Goal: Use online tool/utility: Use online tool/utility

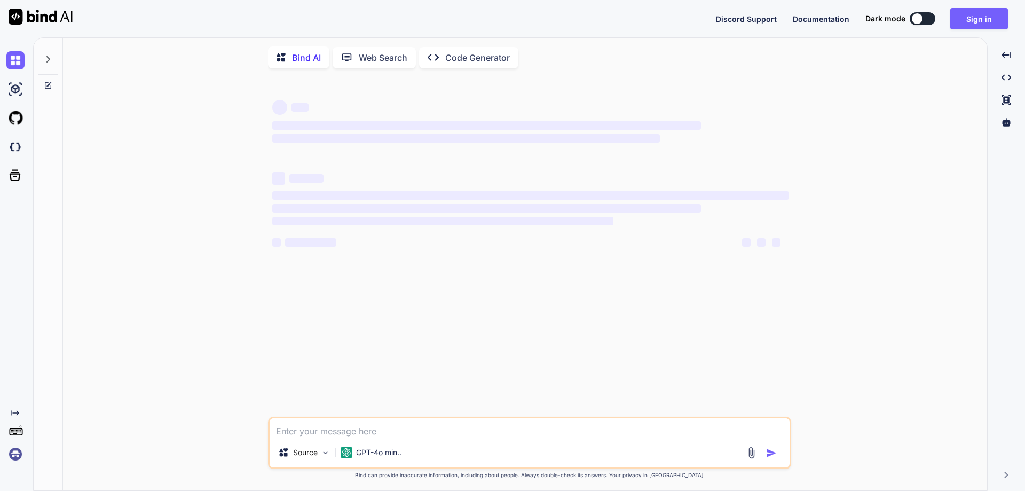
type textarea "x"
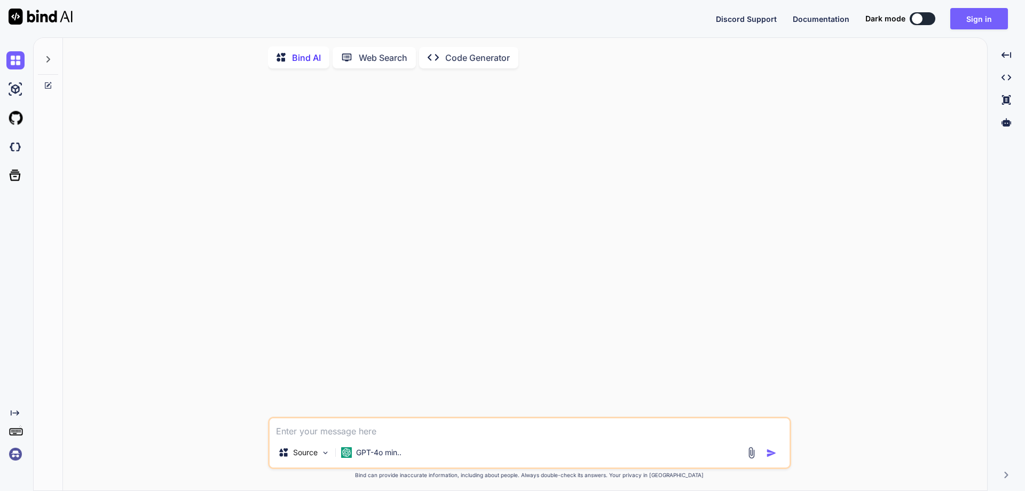
click at [325, 437] on textarea at bounding box center [530, 427] width 520 height 19
type textarea "C"
type textarea "x"
type textarea "Cr"
type textarea "x"
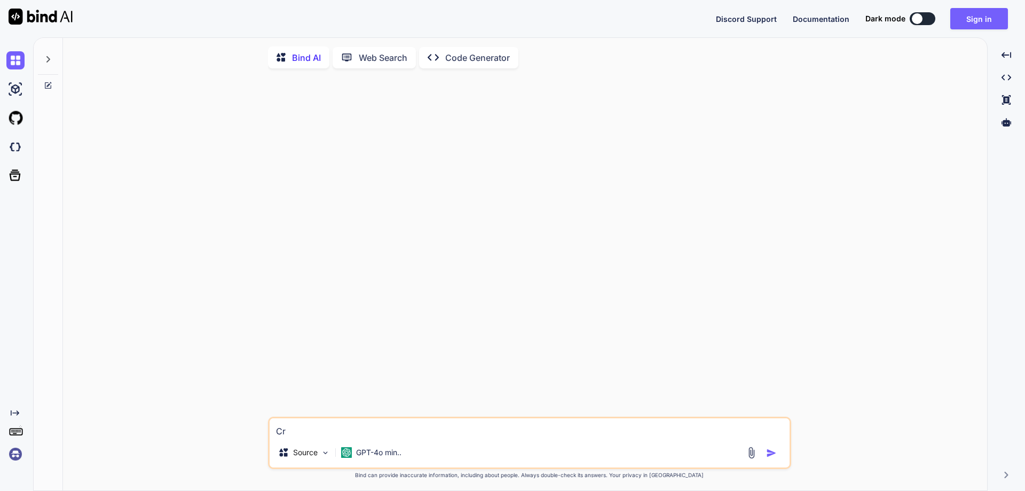
type textarea "Cre"
type textarea "x"
type textarea "Crea"
type textarea "x"
type textarea "Creat"
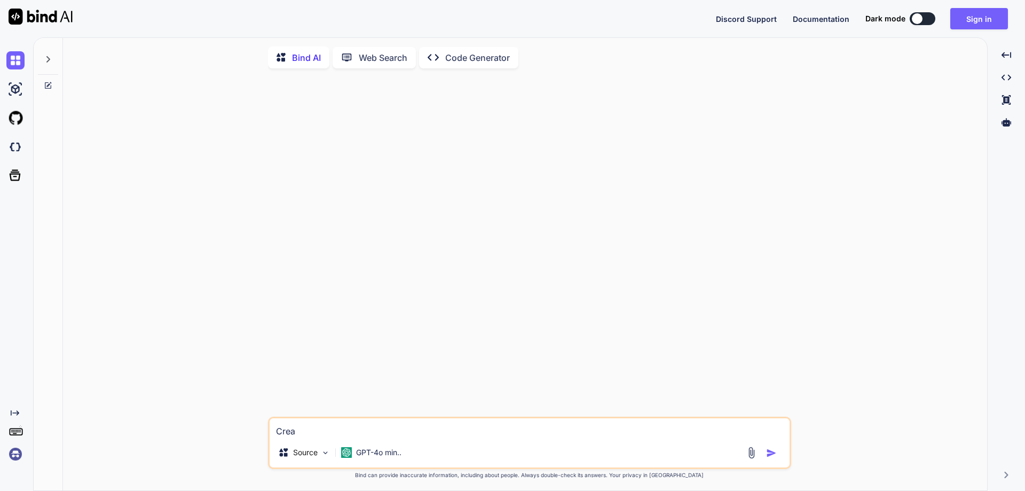
type textarea "x"
type textarea "Create"
type textarea "x"
type textarea "Create"
type textarea "x"
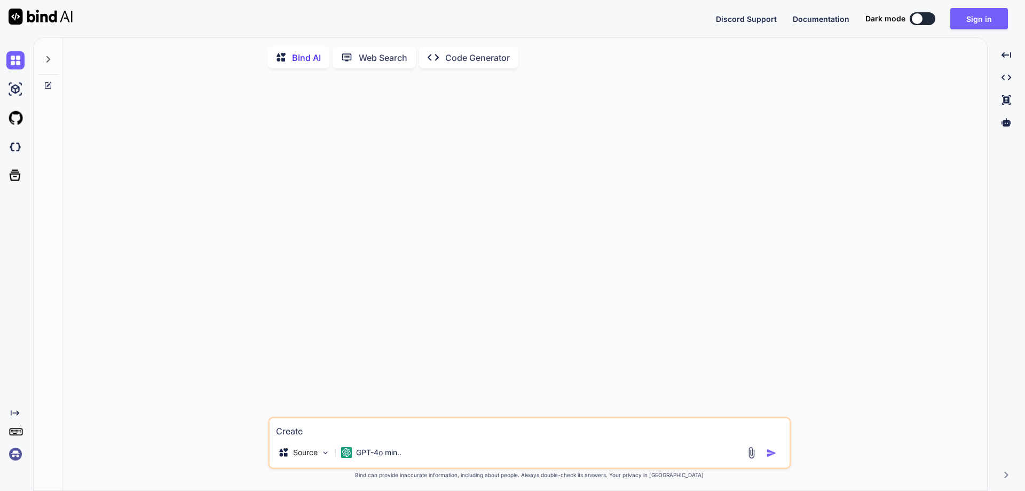
type textarea "Create t"
type textarea "x"
type textarea "Create te"
type textarea "x"
type textarea "Create tes"
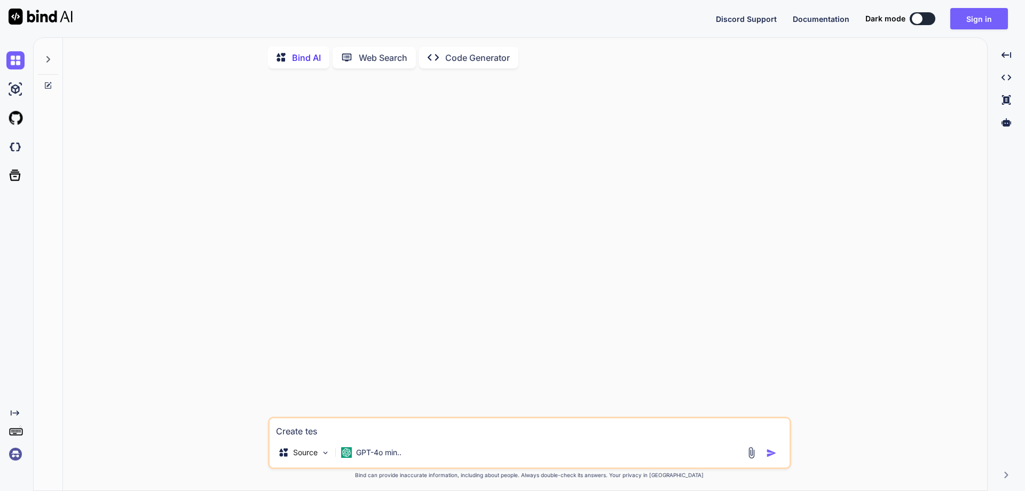
type textarea "x"
type textarea "Create test"
type textarea "x"
type textarea "Create test"
type textarea "x"
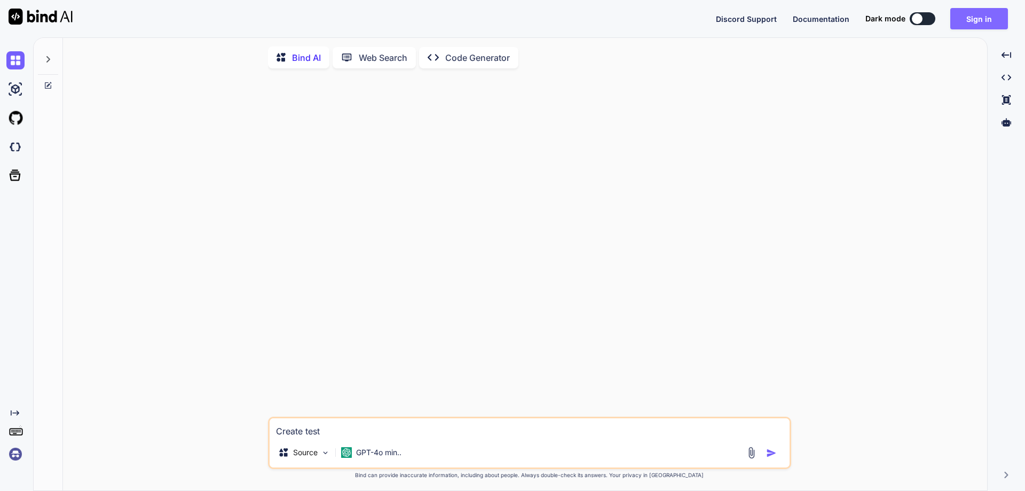
type textarea "Create test"
click at [992, 24] on button "Sign in" at bounding box center [980, 18] width 58 height 21
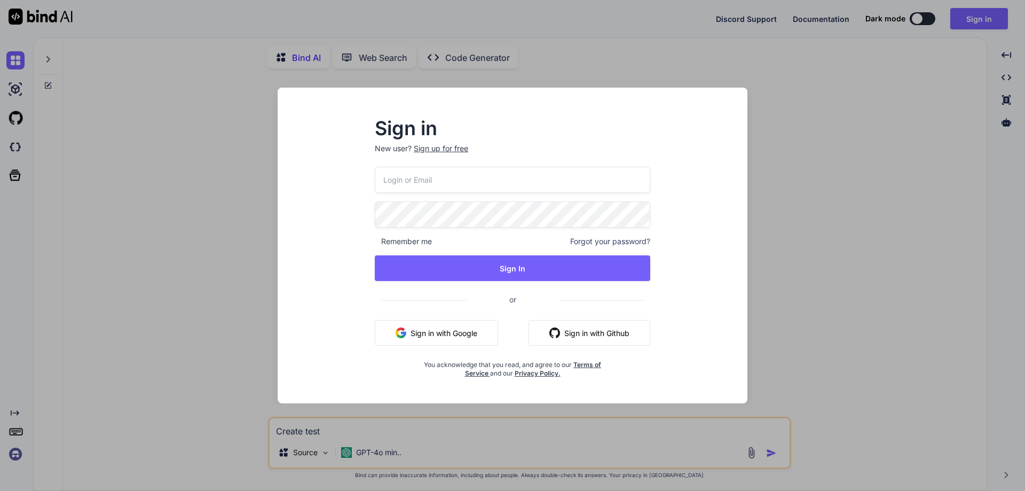
click at [460, 174] on input "email" at bounding box center [513, 180] width 276 height 26
type input "[EMAIL_ADDRESS][DOMAIN_NAME]"
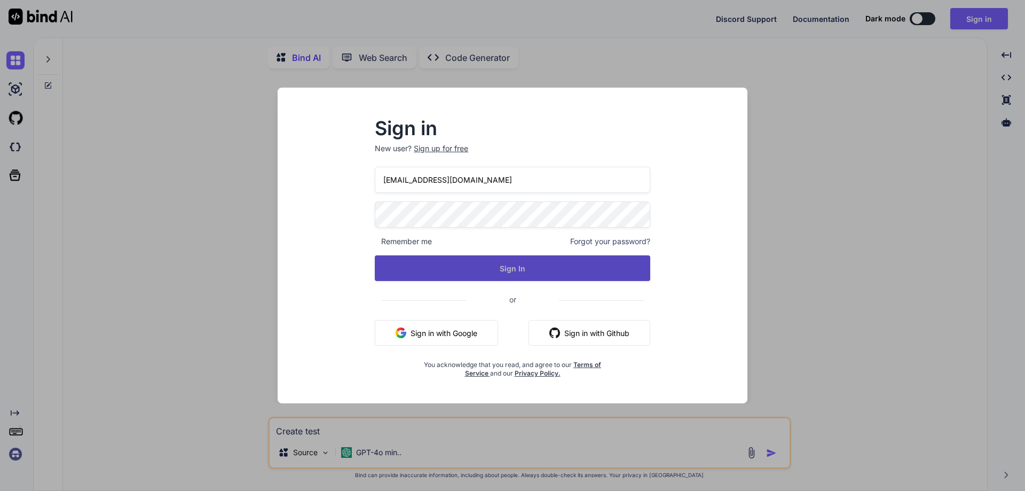
click at [496, 274] on button "Sign In" at bounding box center [513, 268] width 276 height 26
click at [499, 273] on button "Sign In" at bounding box center [513, 268] width 276 height 26
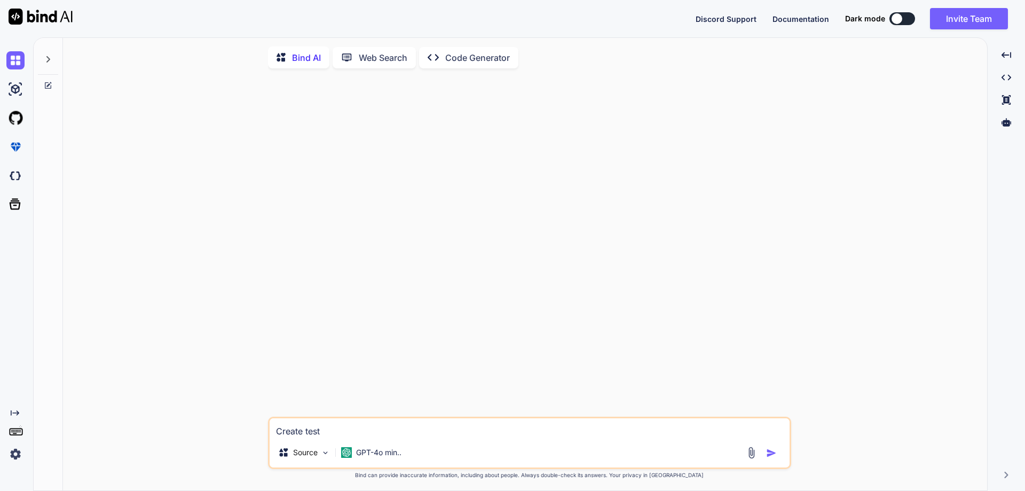
type textarea "x"
click at [342, 440] on div "Create test Source GPT-4o min.." at bounding box center [529, 443] width 523 height 52
click at [343, 429] on textarea "Create test" at bounding box center [530, 427] width 520 height 19
type textarea "Create test f"
type textarea "x"
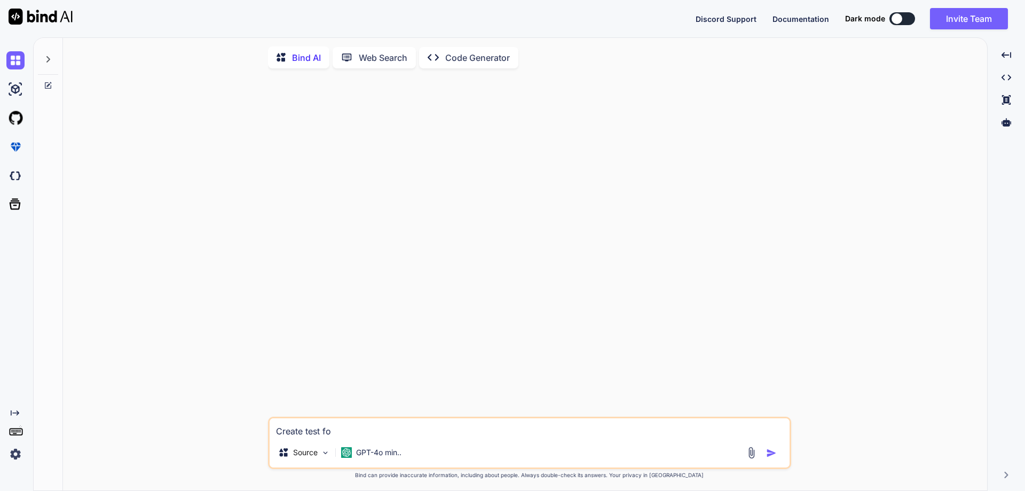
type textarea "Create test for"
type textarea "x"
type textarea "Create test for"
type textarea "x"
click at [354, 434] on textarea "Create test for" at bounding box center [530, 427] width 520 height 19
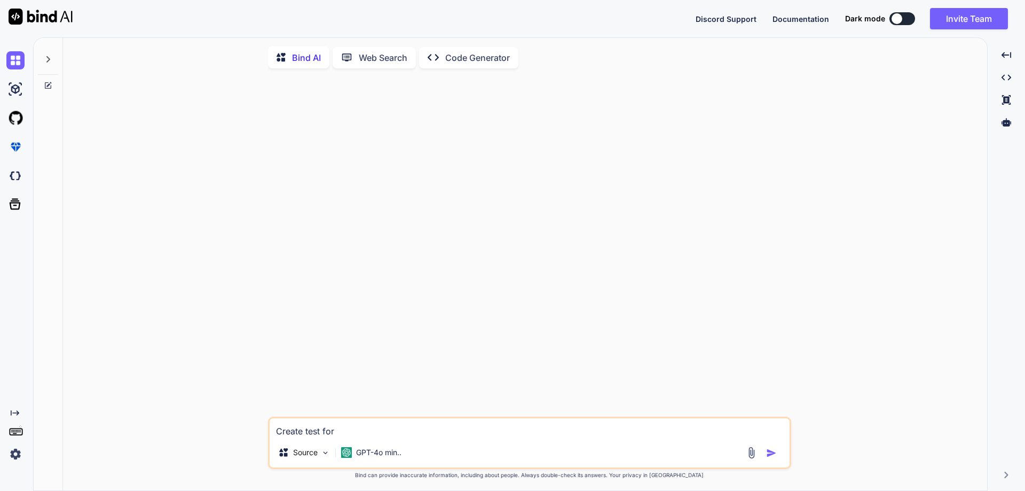
type textarea "Create test for l"
type textarea "x"
type textarea "Create test for lo"
type textarea "x"
type textarea "Create test for log"
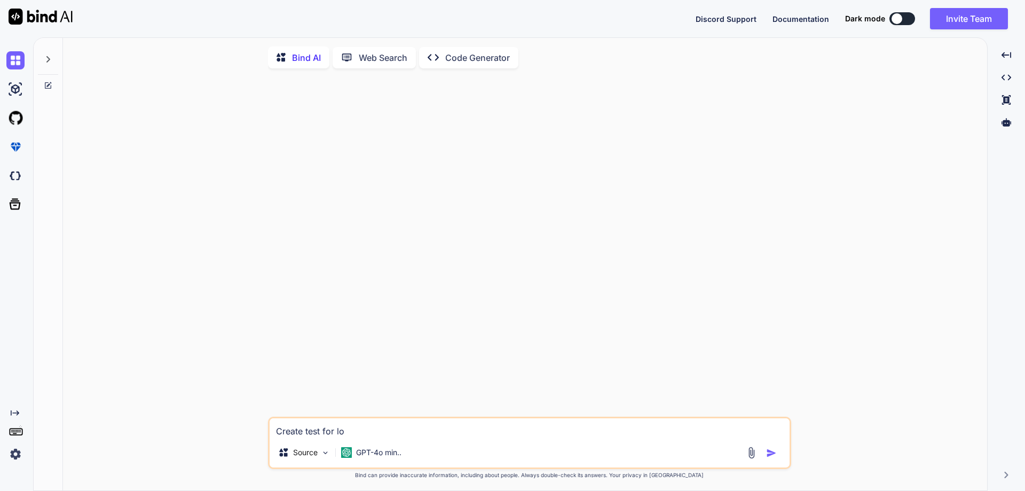
type textarea "x"
type textarea "Create test for logi"
type textarea "x"
type textarea "Create test for login"
type textarea "x"
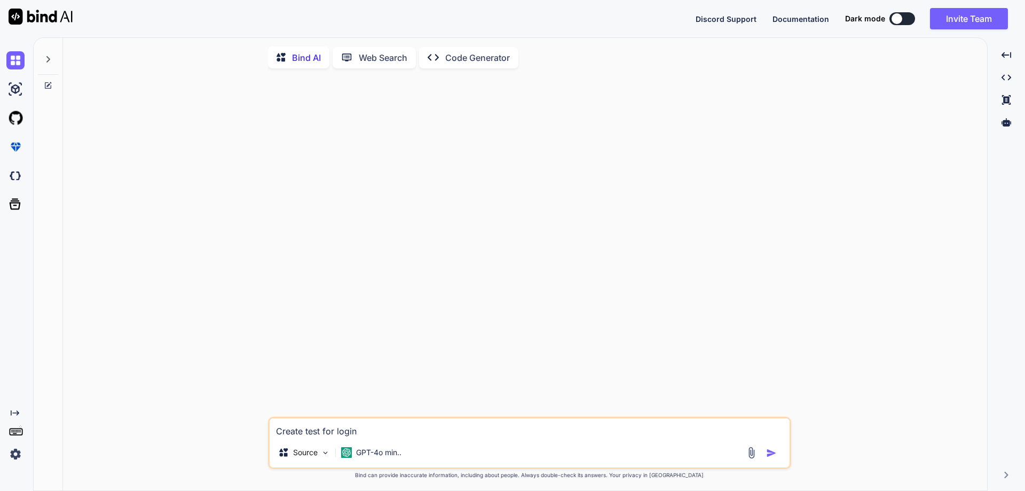
type textarea "Create test for login"
type textarea "x"
type textarea "Create test for login p"
type textarea "x"
type textarea "Create test for login pa"
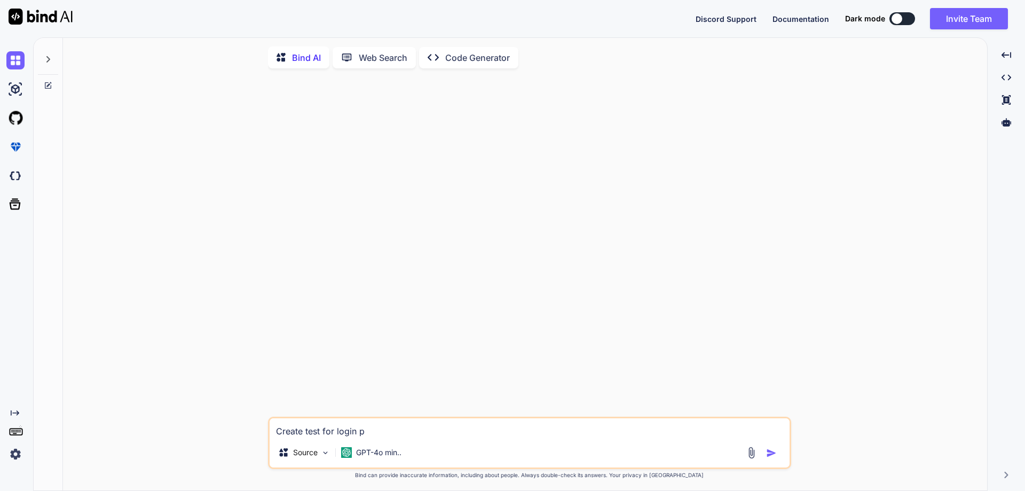
type textarea "x"
type textarea "Create test for login pag"
type textarea "x"
type textarea "Create test for login page"
type textarea "x"
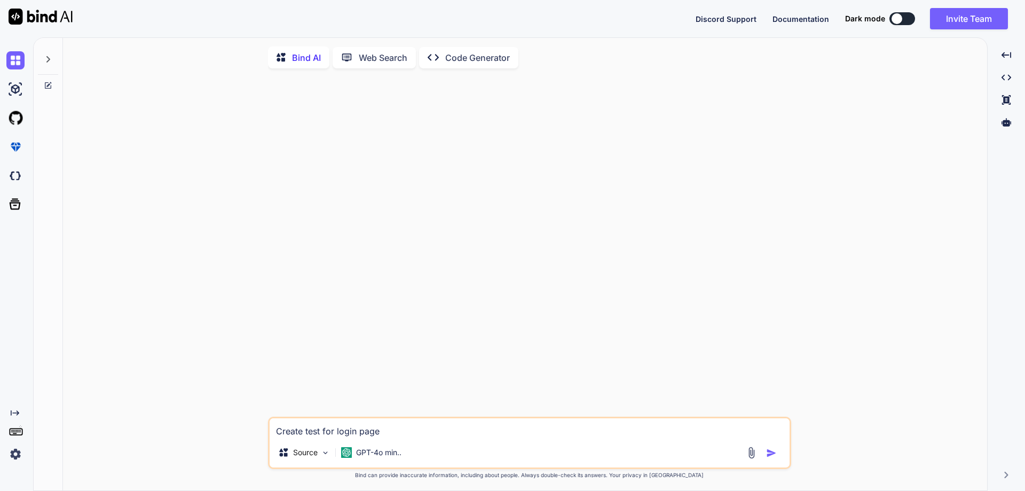
type textarea "Create test for login page"
type textarea "x"
type textarea "Create test for login page w"
type textarea "x"
type textarea "Create test for login page wi"
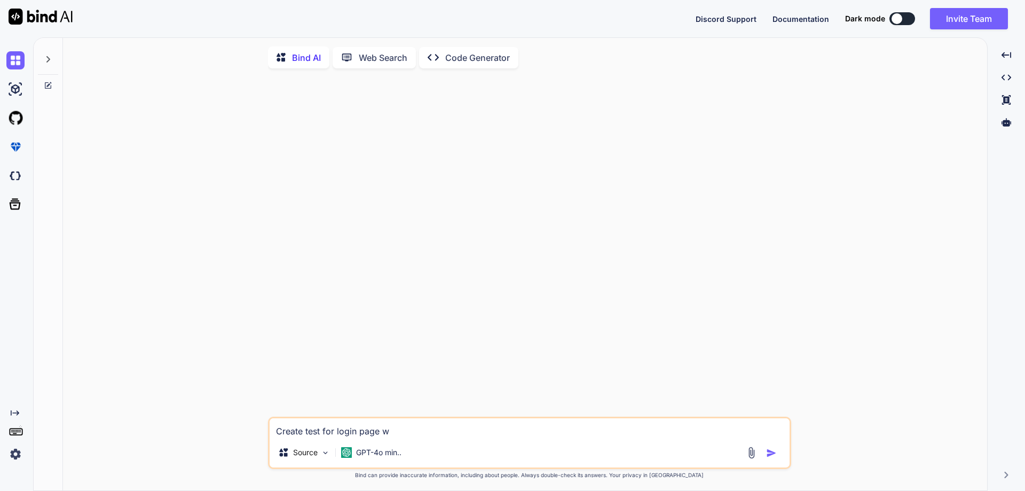
type textarea "x"
type textarea "Create test for login page wit"
type textarea "x"
type textarea "Create test for login page with"
type textarea "x"
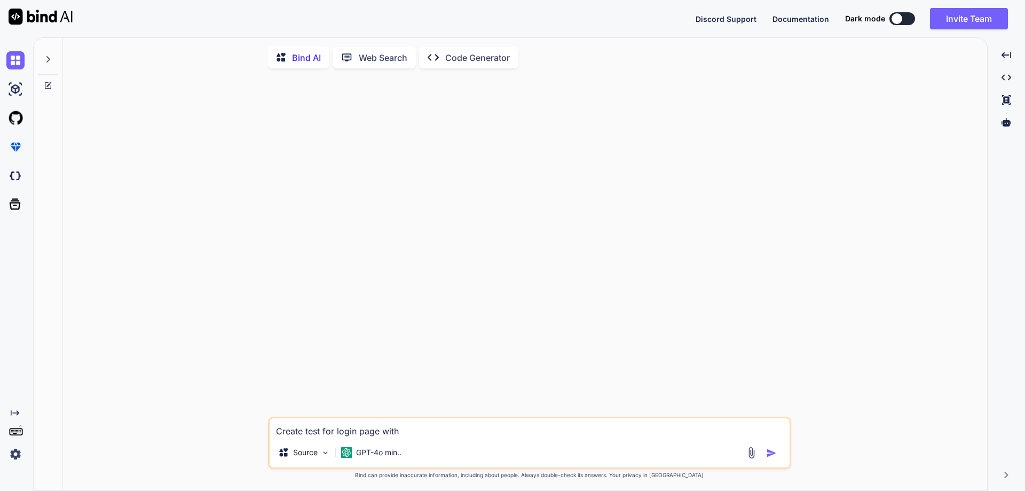
type textarea "Create test for login page with"
type textarea "x"
paste textarea "Email"
type textarea "Create test for login page with Email"
type textarea "x"
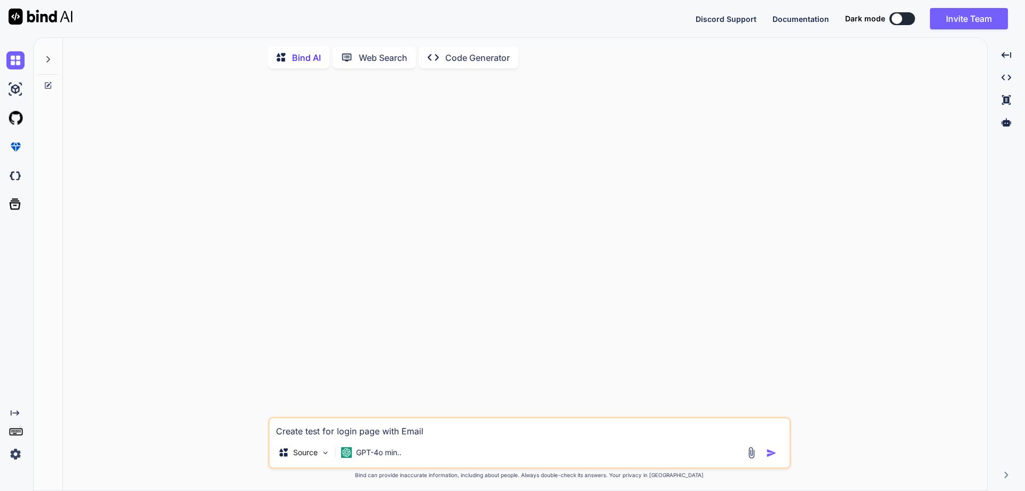
type textarea "Create test for login page with Email"
type textarea "x"
type textarea "Create test for login page with Email &"
type textarea "x"
type textarea "Create test for login page with Email &"
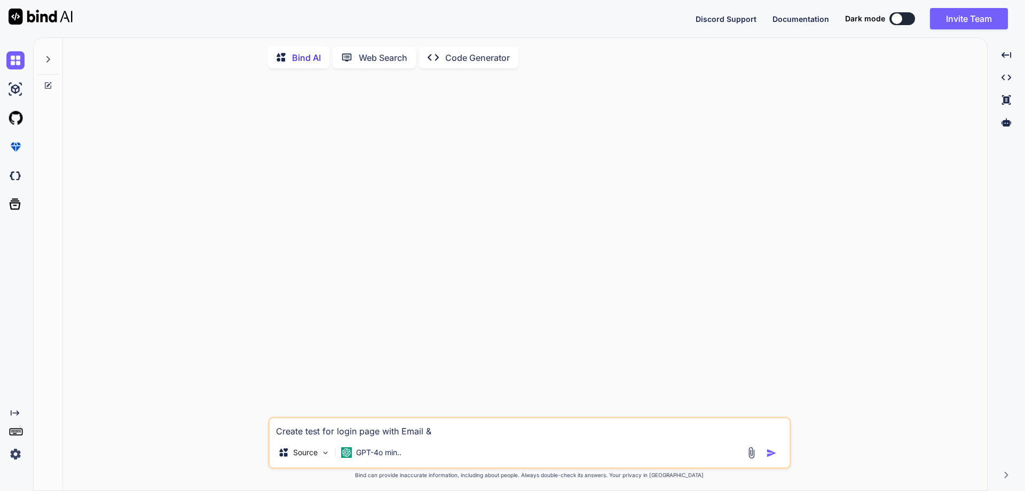
type textarea "x"
paste textarea "Password"
type textarea "Create test for login page with Email & Password"
type textarea "x"
click at [431, 434] on textarea "Create test for login page with Email & Password" at bounding box center [530, 427] width 520 height 19
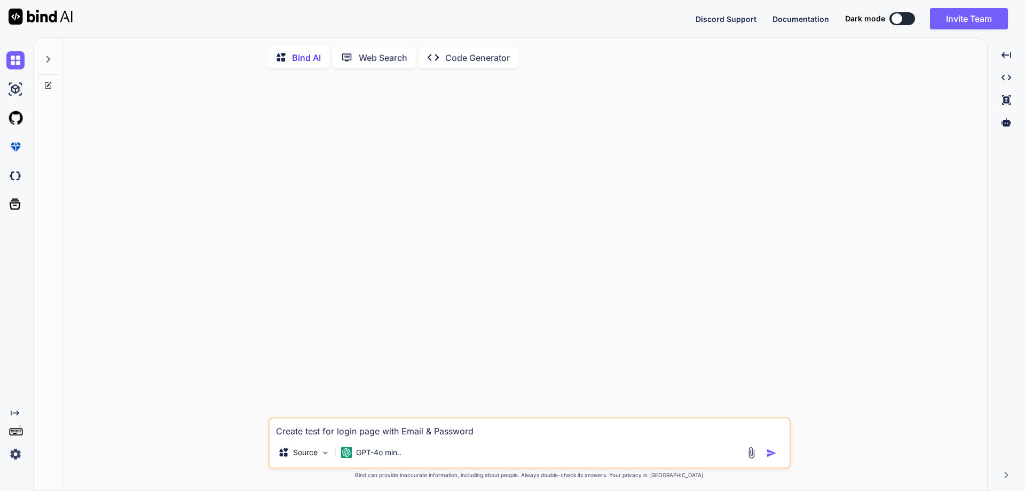
type textarea "Create test for login page with Email &Password"
type textarea "x"
type textarea "Create test for login page with Email Password"
type textarea "x"
type textarea "Create test for login page with EmailPassword"
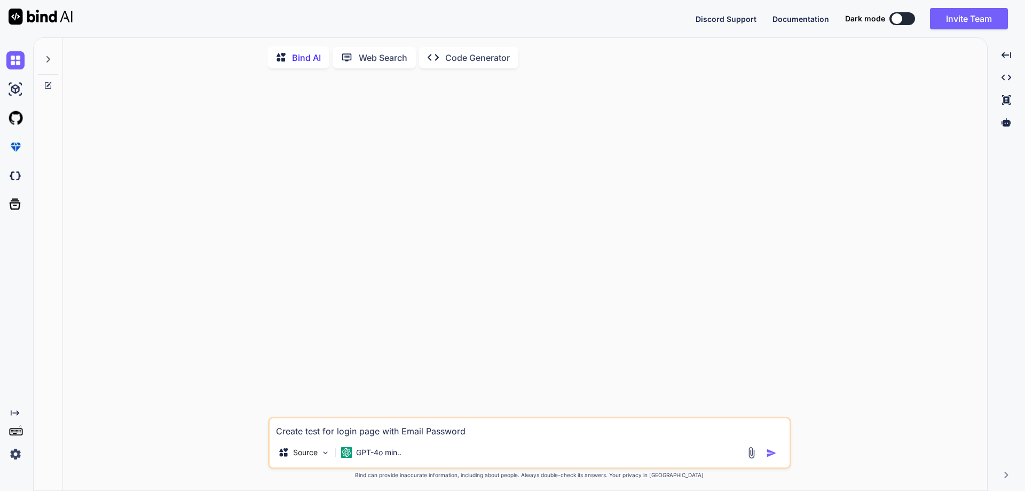
type textarea "x"
type textarea "Create test for login page with Email,Password"
type textarea "x"
type textarea "Create test for login page with Email, Password"
type textarea "x"
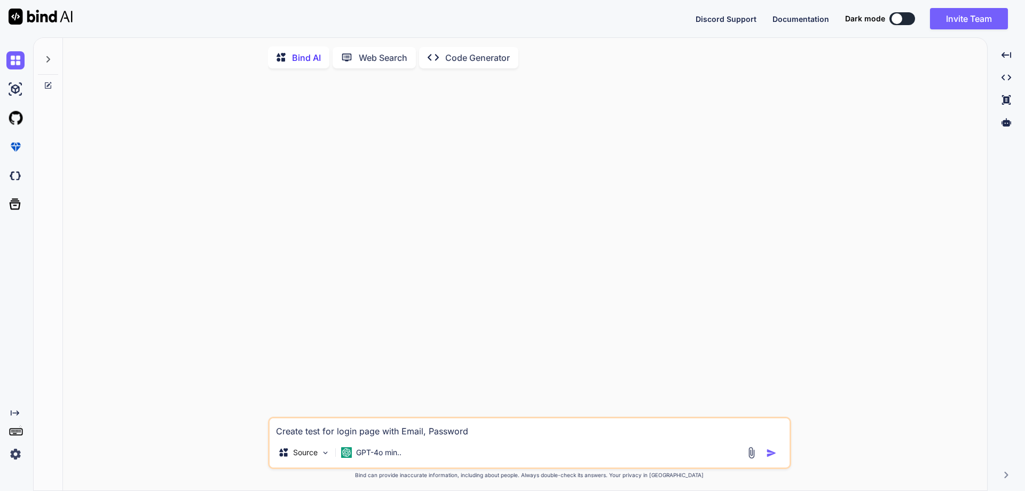
click at [487, 437] on textarea "Create test for login page with Email, Password" at bounding box center [530, 427] width 520 height 19
type textarea "Create test for login page with Email, Password"
type textarea "x"
type textarea "Create test for login page with Email, Password &"
type textarea "x"
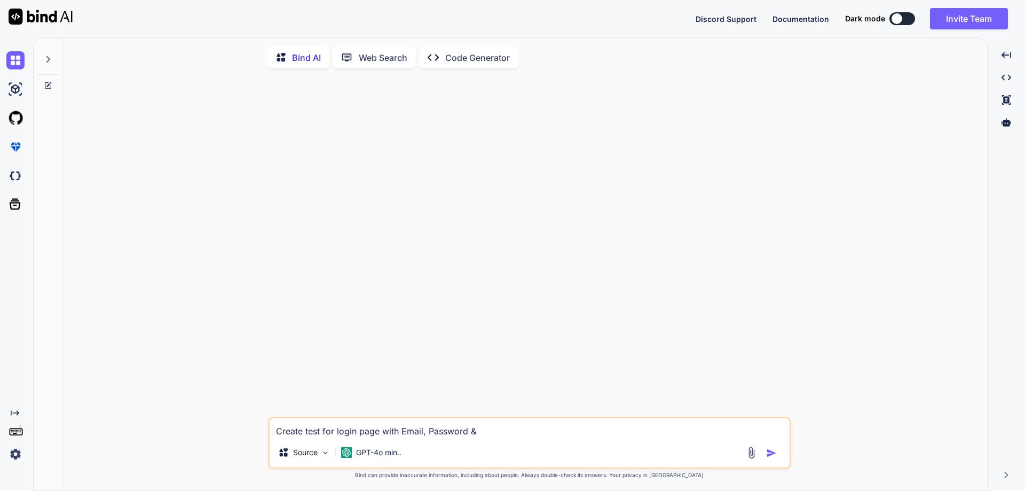
type textarea "Create test for login page with Email, Password &"
type textarea "x"
type textarea "Create test for login page with Email, Password & r"
type textarea "x"
type textarea "Create test for login page with Email, Password & re"
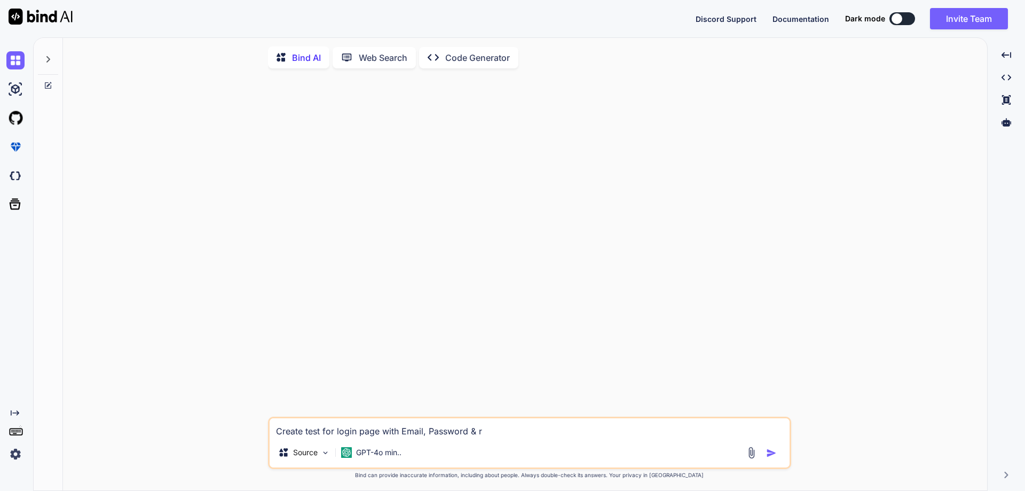
type textarea "x"
type textarea "Create test for login page with Email, Password & rem"
type textarea "x"
type textarea "Create test for login page with Email, Password & reme"
type textarea "x"
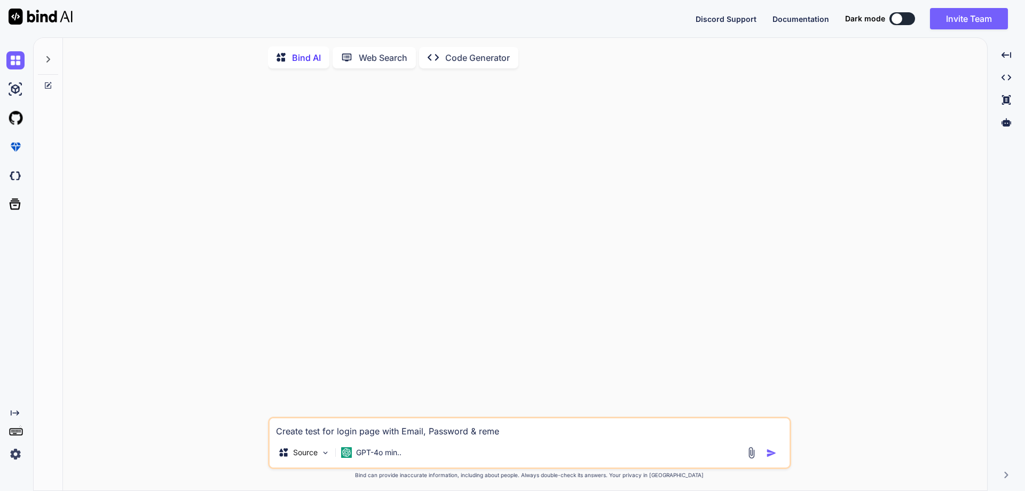
type textarea "Create test for login page with Email, Password & remem"
type textarea "x"
type textarea "Create test for login page with Email, Password & rememb"
type textarea "x"
type textarea "Create test for login page with Email, Password & remembe"
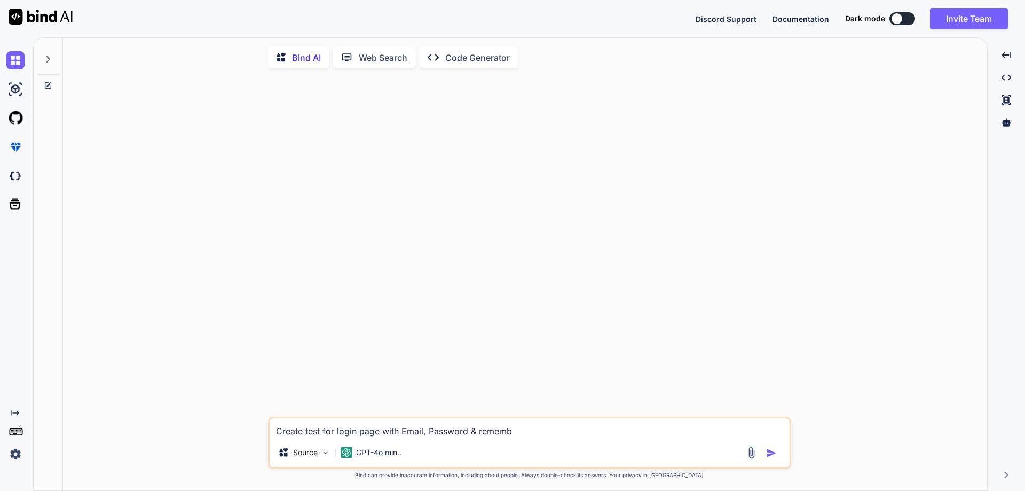
type textarea "x"
type textarea "Create test for login page with Email, Password & remember"
type textarea "x"
type textarea "Create test for login page with Email, Password & remember"
type textarea "x"
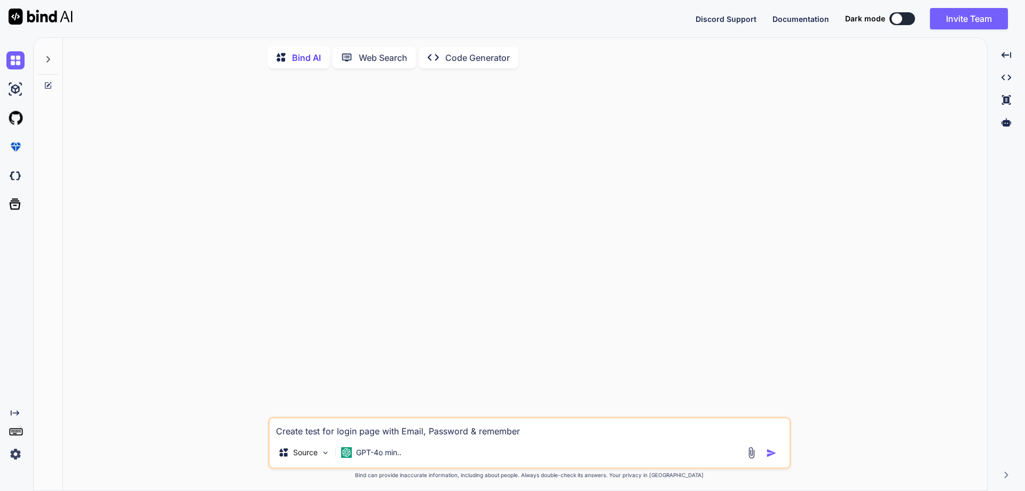
type textarea "Create test for login page with Email, Password & remember m"
type textarea "x"
type textarea "Create test for login page with Email, Password & remember me"
type textarea "x"
type textarea "Create test for login page with Email, Password & remember me"
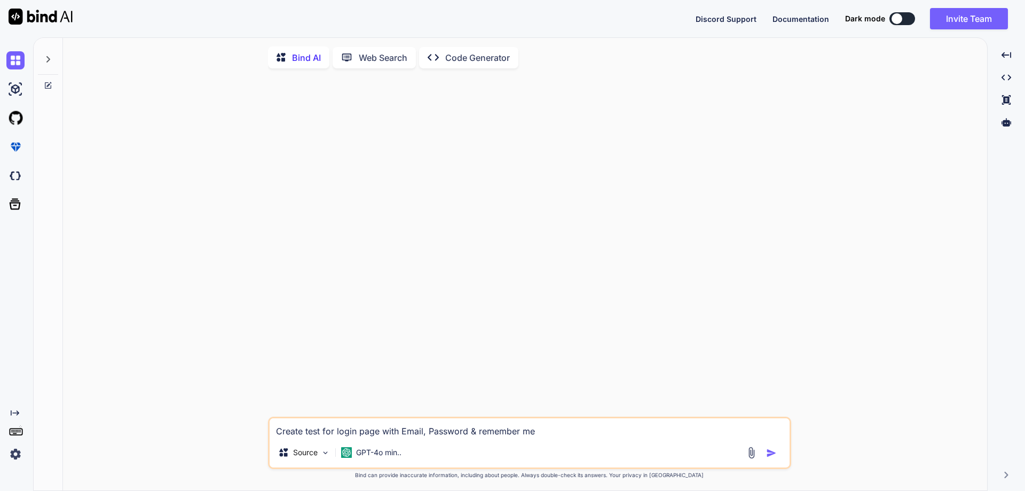
type textarea "x"
type textarea "Create test for login page with Email, Password & remember me w"
type textarea "x"
type textarea "Create test for login page with Email, Password & remember me wi"
type textarea "x"
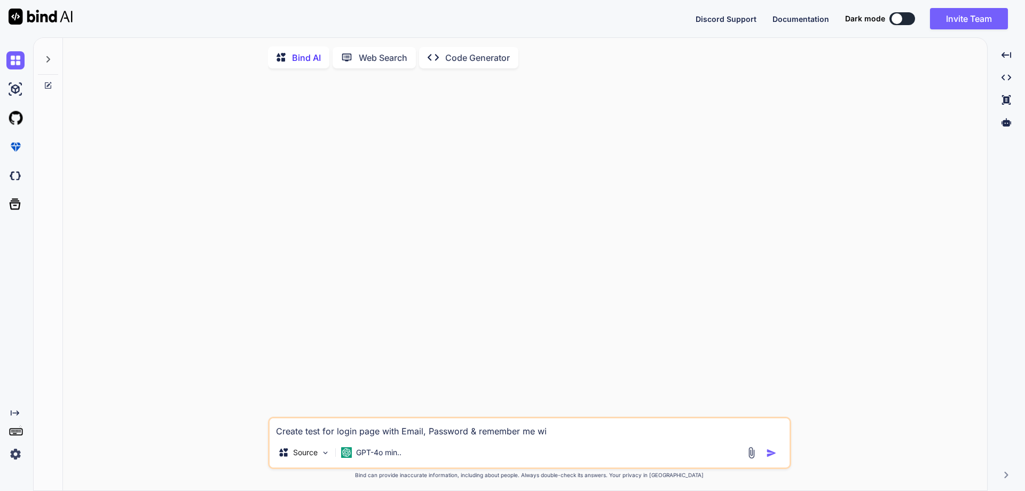
type textarea "Create test for login page with Email, Password & remember me wit"
type textarea "x"
type textarea "Create test for login page with Email, Password & remember me with"
type textarea "x"
type textarea "Create test for login page with Email, Password & remember me with"
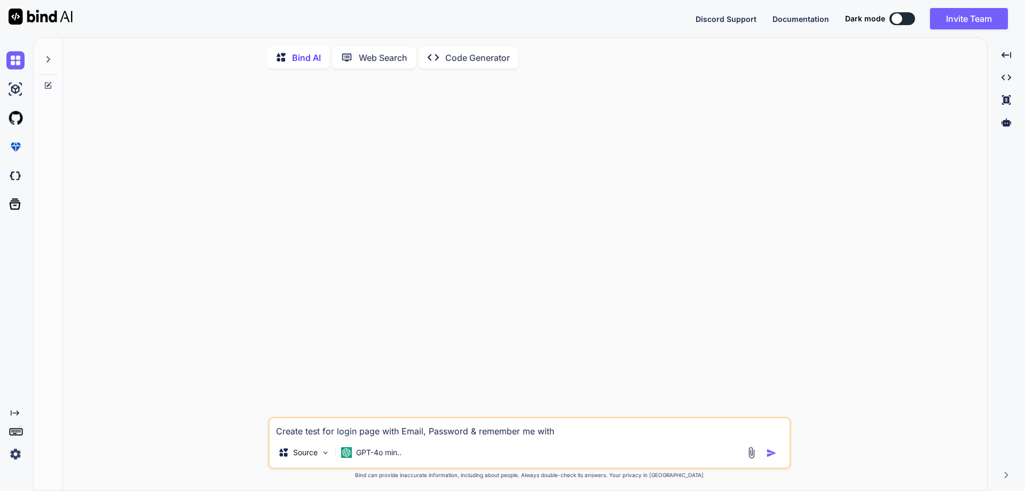
type textarea "x"
type textarea "Create test for login page with Email, Password & remember me with s"
type textarea "x"
type textarea "Create test for login page with Email, Password & remember me with si"
type textarea "x"
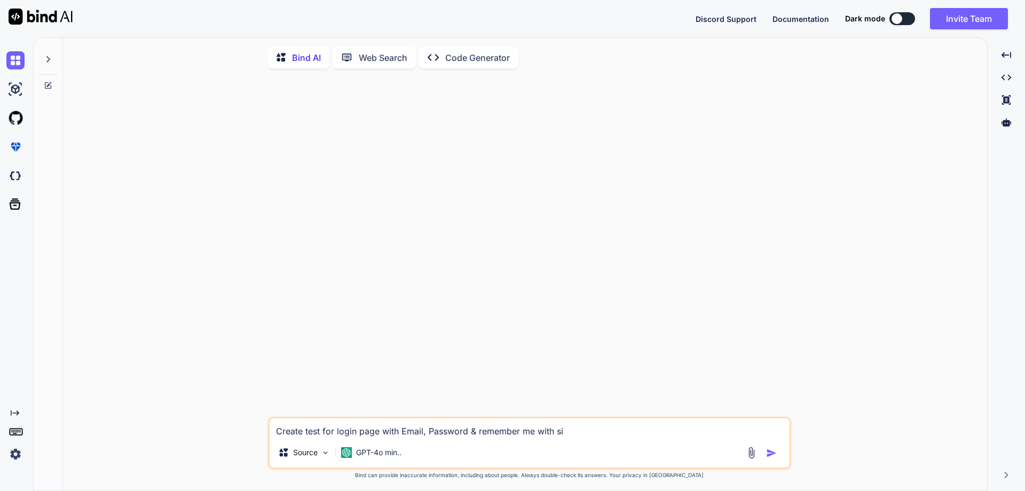
type textarea "Create test for login page with Email, Password & remember me with sig"
type textarea "x"
type textarea "Create test for login page with Email, Password & remember me with sign"
type textarea "x"
type textarea "Create test for login page with Email, Password & remember me with sign"
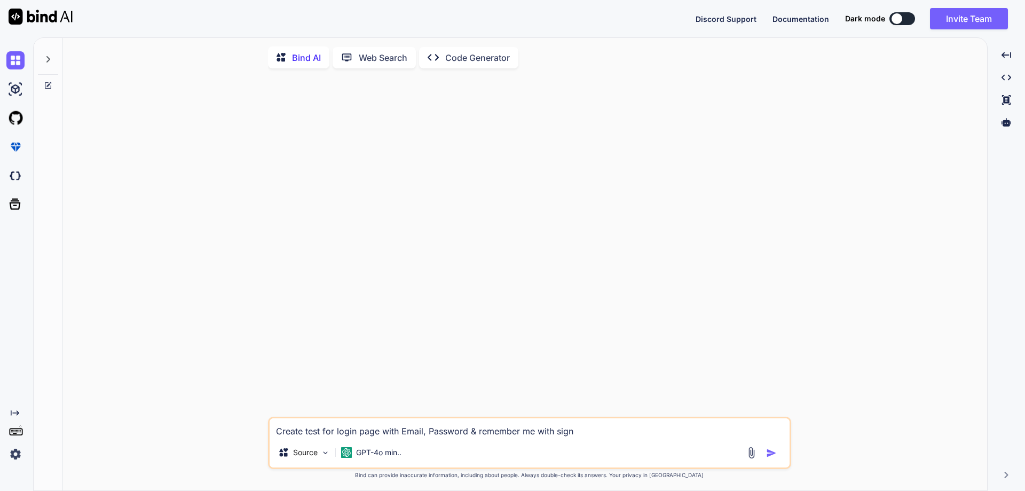
type textarea "x"
type textarea "Create test for login page with Email, Password & remember me with sign i"
type textarea "x"
type textarea "Create test for login page with Email, Password & remember me with sign in"
type textarea "x"
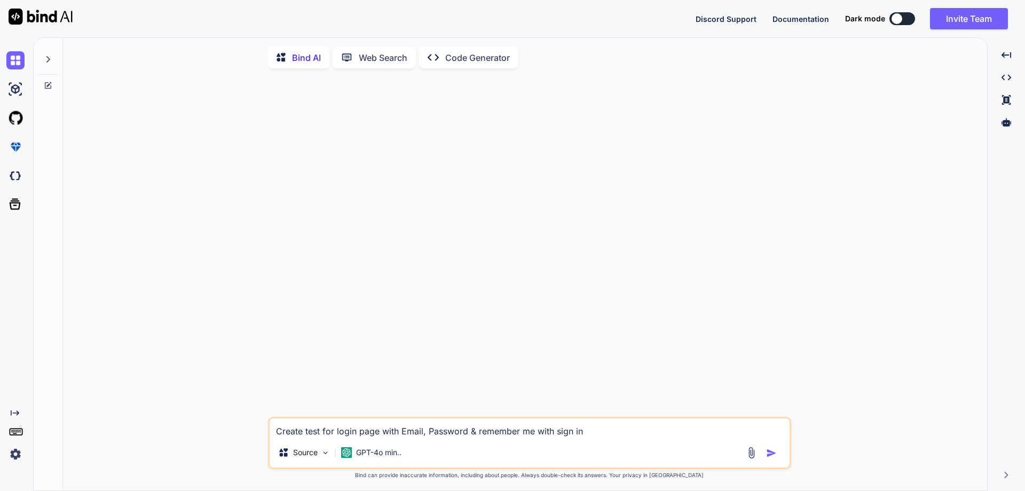
type textarea "Create test for login page with Email, Password & remember me with sign in"
type textarea "x"
type textarea "Create test for login page with Email, Password & remember me with sign in b"
type textarea "x"
type textarea "Create test for login page with Email, Password & remember me with sign in bu"
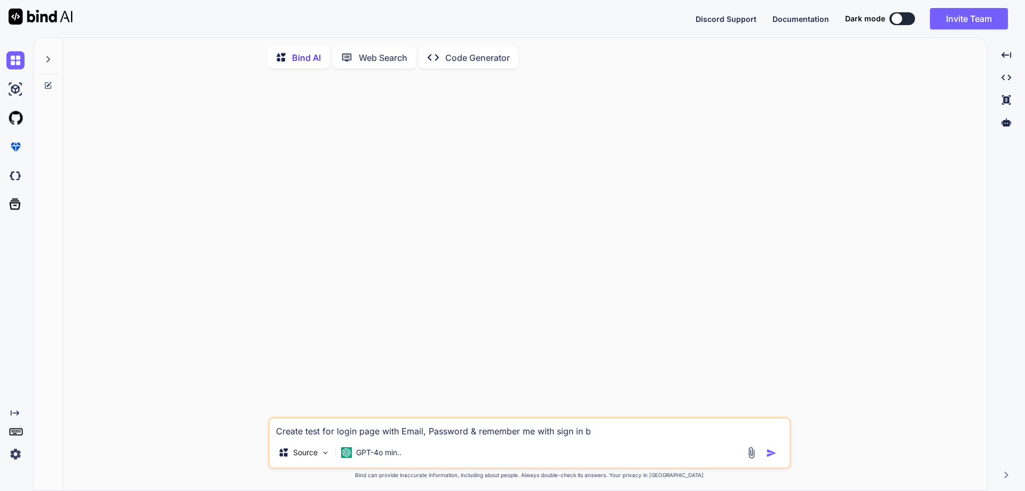
type textarea "x"
type textarea "Create test for login page with Email, Password & remember me with sign in but"
type textarea "x"
type textarea "Create test for login page with Email, Password & remember me with sign in butt"
type textarea "x"
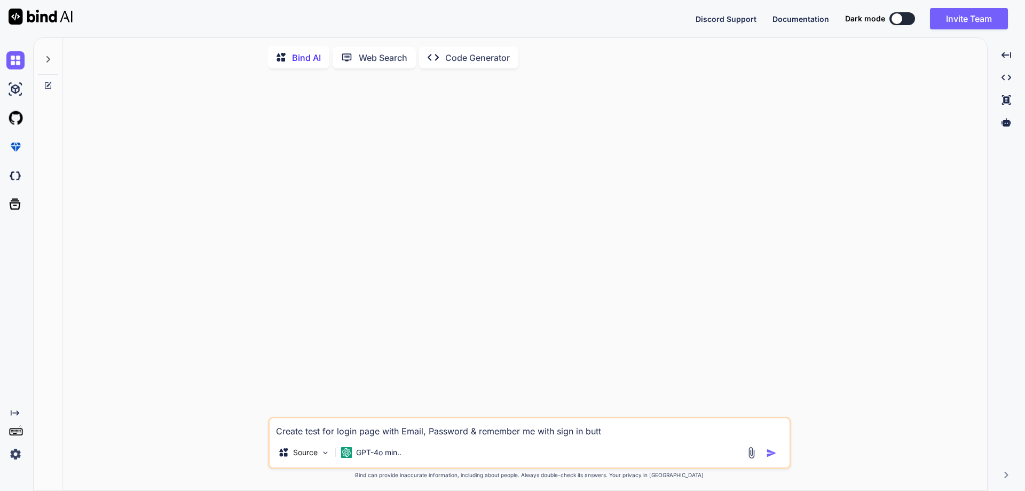
type textarea "Create test for login page with Email, Password & remember me with sign in butto"
type textarea "x"
type textarea "Create test for login page with Email, Password & remember me with sign in butt…"
type textarea "x"
type textarea "Create test for login page with Email, Password & remember me with sign in butt…"
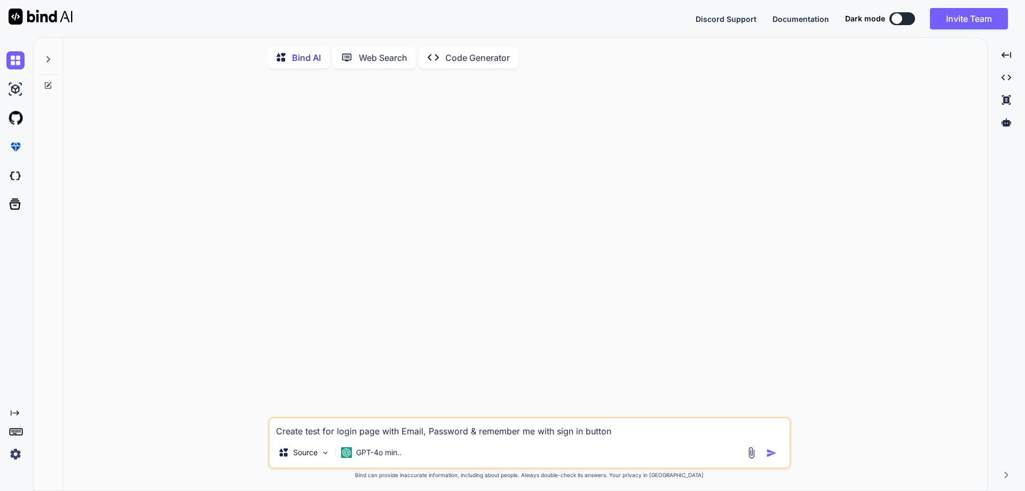
type textarea "x"
type textarea "Create test for login page with Email, Password & remember me with sign in butt…"
type textarea "x"
type textarea "Create test for login page with Email, Password & remember me with sign in butt…"
type textarea "x"
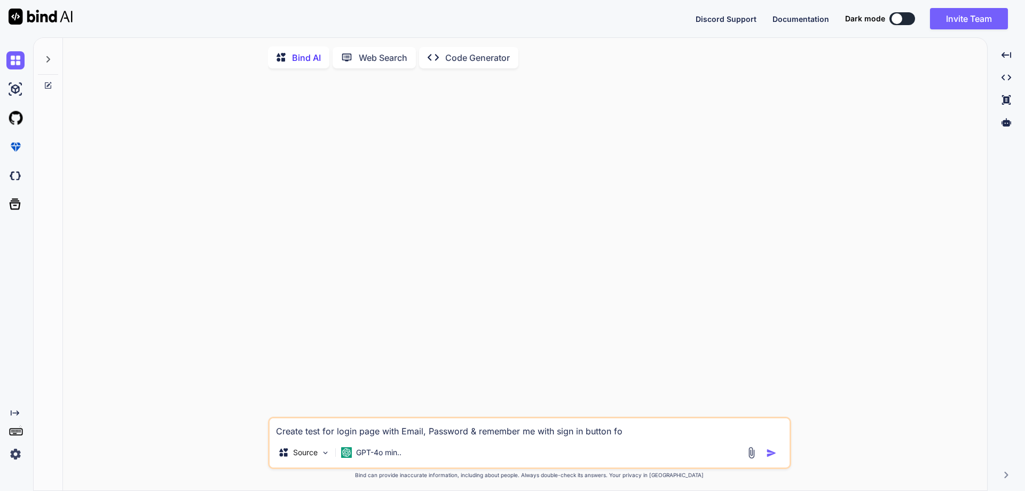
type textarea "Create test for login page with Email, Password & remember me with sign in butt…"
type textarea "x"
type textarea "Create test for login page with Email, Password & remember me with sign in butt…"
type textarea "x"
type textarea "Create test for login page with Email, Password & remember me with sign in butt…"
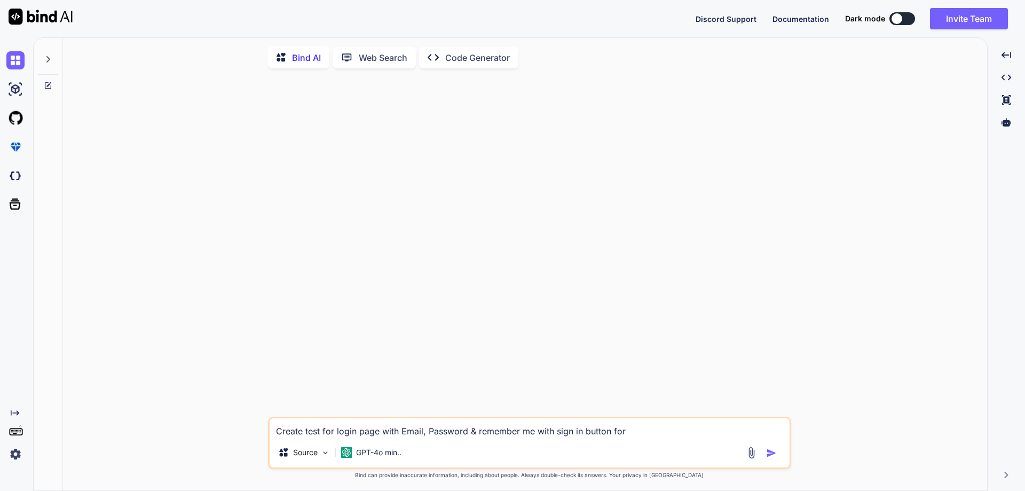
type textarea "x"
type textarea "Create test for login page with Email, Password & remember me with sign in butt…"
type textarea "x"
type textarea "Create test for login page with Email, Password & remember me with sign in butt…"
type textarea "x"
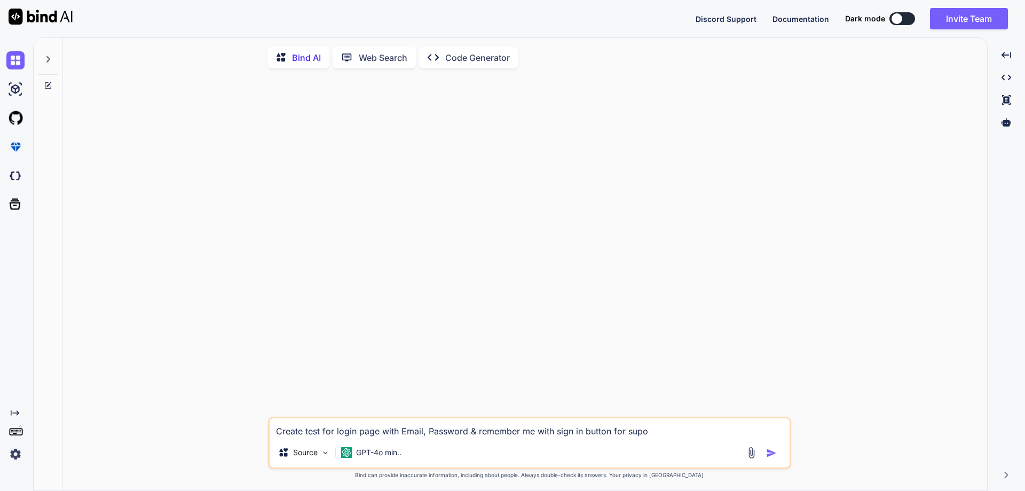
type textarea "Create test for login page with Email, Password & remember me with sign in butt…"
type textarea "x"
type textarea "Create test for login page with Email, Password & remember me with sign in butt…"
type textarea "x"
type textarea "Create test for login page with Email, Password & remember me with sign in butt…"
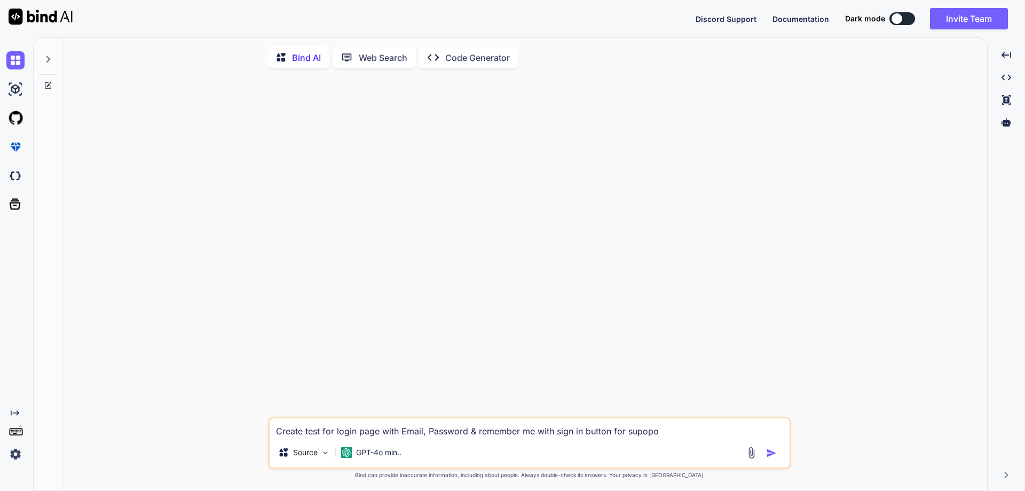
type textarea "x"
type textarea "Create test for login page with Email, Password & remember me with sign in butt…"
type textarea "x"
type textarea "Create test for login page with Email, Password & remember me with sign in butt…"
type textarea "x"
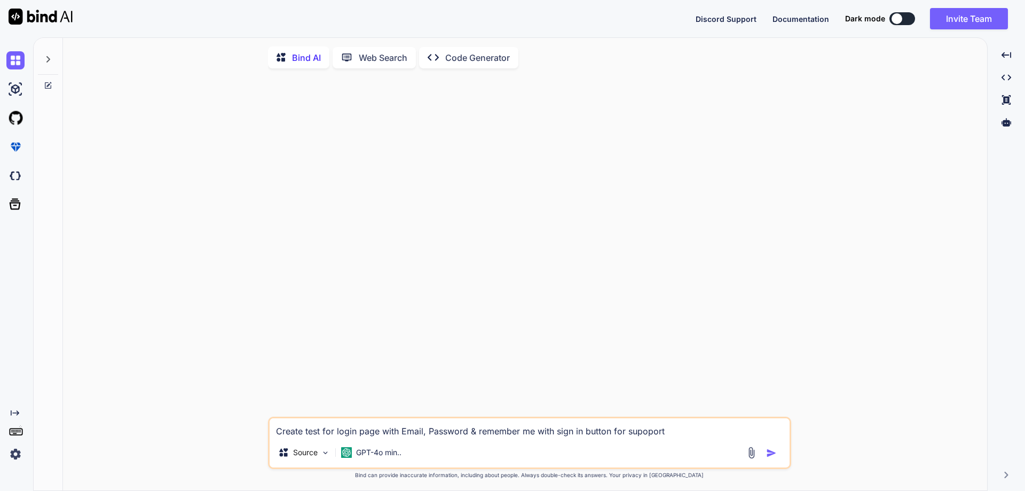
drag, startPoint x: 655, startPoint y: 441, endPoint x: 642, endPoint y: 432, distance: 15.0
click at [642, 432] on textarea "Create test for login page with Email, Password & remember me with sign in butt…" at bounding box center [530, 427] width 520 height 19
drag, startPoint x: 642, startPoint y: 432, endPoint x: 609, endPoint y: 356, distance: 83.4
click at [609, 356] on div at bounding box center [530, 247] width 521 height 340
type textarea "Create test for login page with Email, Password & remember me with sign in butt…"
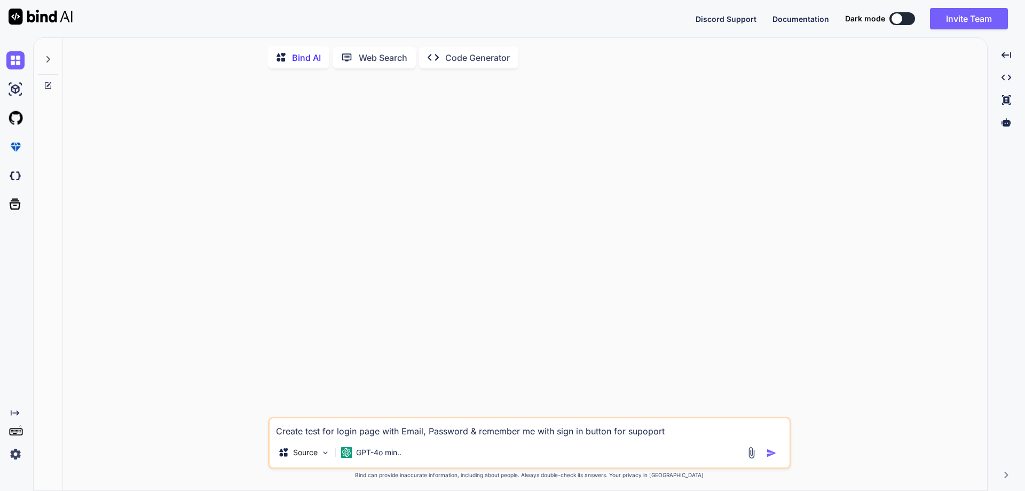
type textarea "x"
paste textarea "Helpdesk"
type textarea "Create test for login page with Email, Password & remember me with sign in butt…"
type textarea "x"
click at [657, 437] on textarea "Create test for login page with Email, Password & remember me with sign in butt…" at bounding box center [530, 427] width 520 height 19
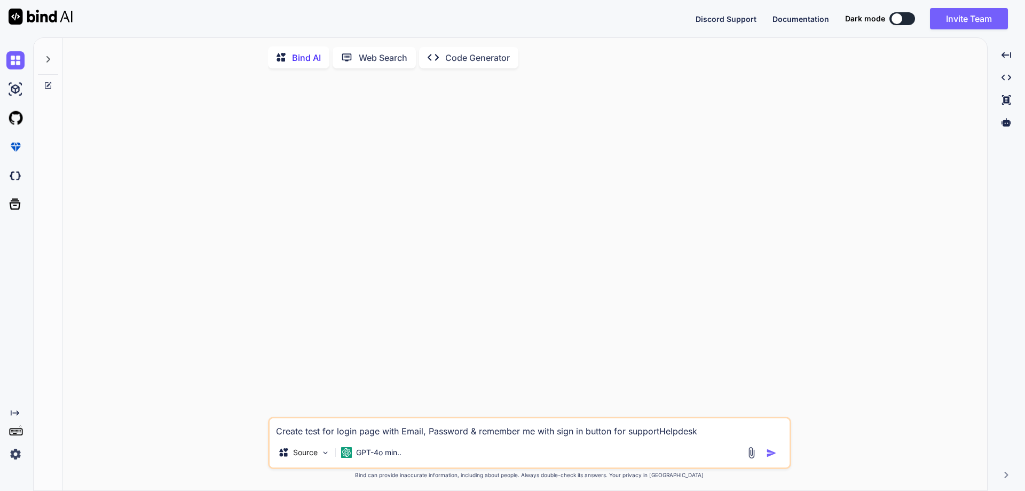
type textarea "Create test for login page with Email, Password & remember me with sign in butt…"
type textarea "x"
click at [724, 445] on div "Source GPT-4o min.." at bounding box center [530, 455] width 520 height 26
click at [707, 435] on textarea "Create test for login page with Email, Password & remember me with sign in butt…" at bounding box center [530, 427] width 520 height 19
type textarea "Create test for login page with Email, Password & remember me with sign in butt…"
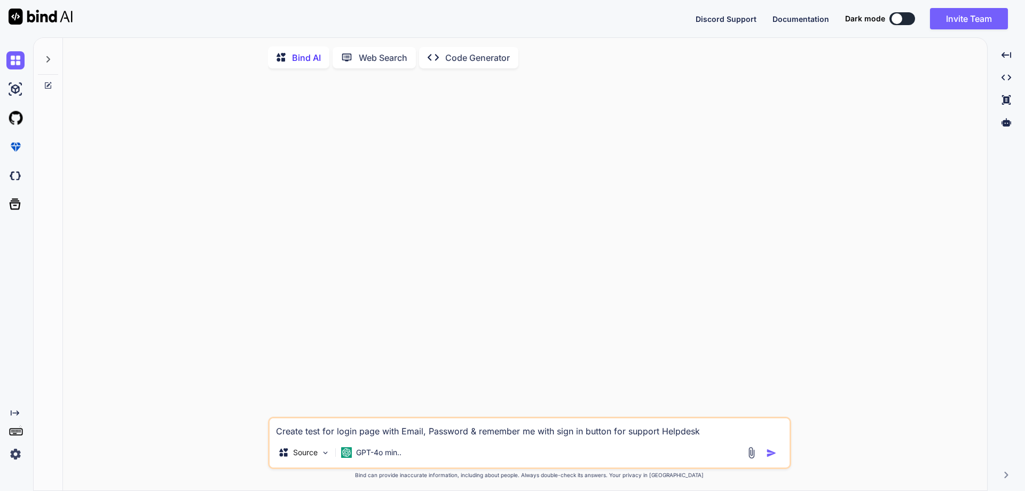
type textarea "x"
type textarea "Create test for login page with Email, Password & remember me with sign in butt…"
type textarea "x"
type textarea "Create test for login page with Email, Password & remember me with sign in butt…"
type textarea "x"
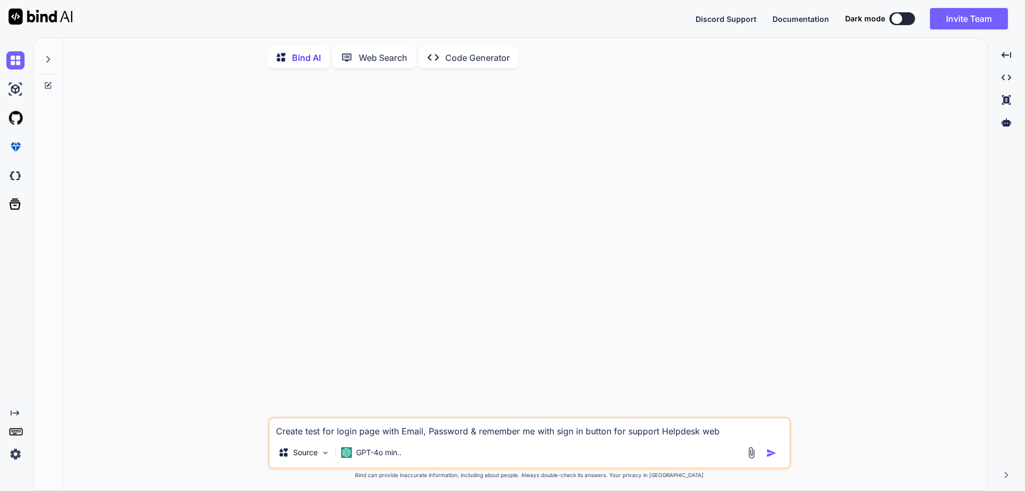
type textarea "Create test for login page with Email, Password & remember me with sign in butt…"
type textarea "x"
type textarea "Create test for login page with Email, Password & remember me with sign in butt…"
type textarea "x"
type textarea "Create test for login page with Email, Password & remember me with sign in butt…"
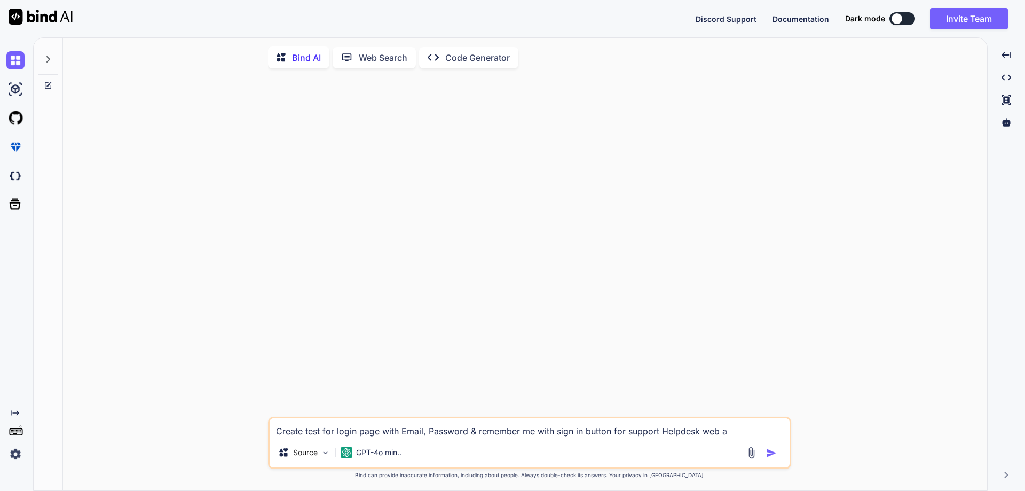
type textarea "x"
type textarea "Create test for login page with Email, Password & remember me with sign in butt…"
type textarea "x"
click at [400, 435] on textarea "Create test for login page with Email, Password & remember me with sign in butt…" at bounding box center [530, 427] width 520 height 19
click at [534, 435] on textarea "Create test for login page with "Email, Password & remember me with sign in but…" at bounding box center [530, 427] width 520 height 19
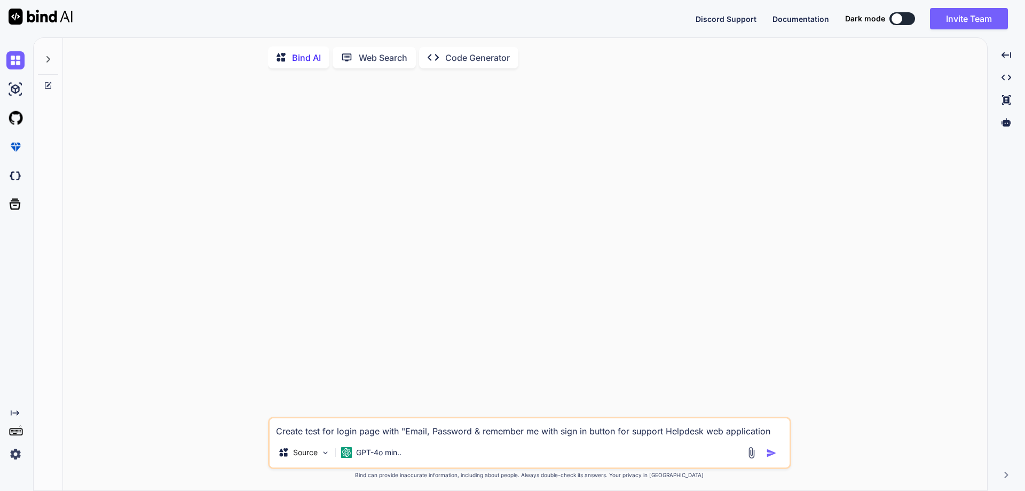
click at [537, 436] on textarea "Create test for login page with "Email, Password & remember me with sign in but…" at bounding box center [530, 427] width 520 height 19
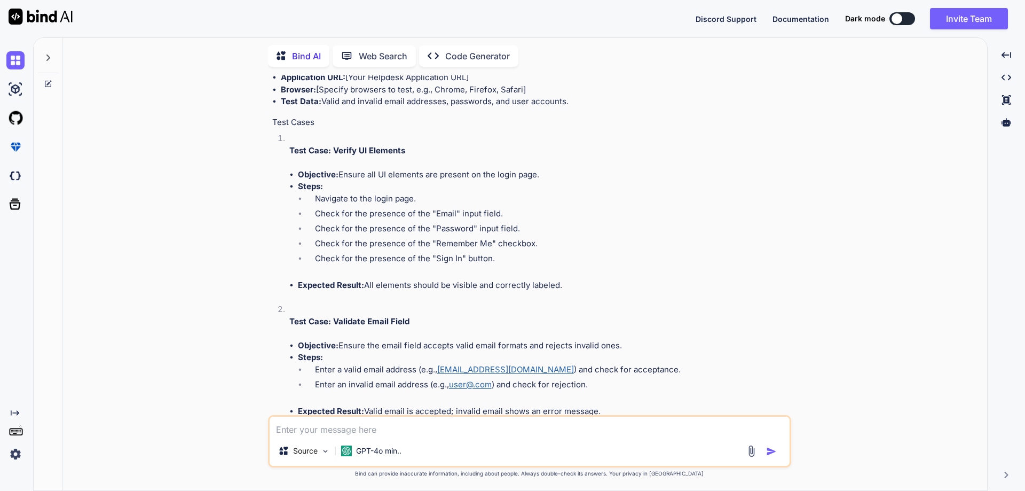
scroll to position [160, 0]
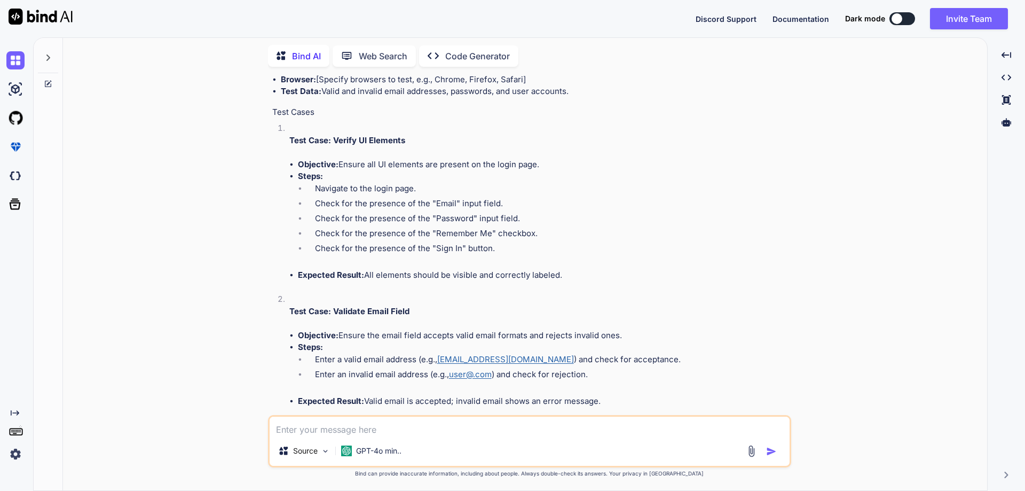
drag, startPoint x: 340, startPoint y: 163, endPoint x: 540, endPoint y: 167, distance: 200.3
click at [540, 167] on li "Objective: Ensure all UI elements are present on the login page." at bounding box center [543, 165] width 491 height 12
copy li "Ensure all UI elements are present on the login page."
drag, startPoint x: 299, startPoint y: 176, endPoint x: 589, endPoint y: 274, distance: 306.7
click at [589, 274] on ul "Objective: Ensure all UI elements are present on the login page. Steps: Navigat…" at bounding box center [539, 220] width 500 height 123
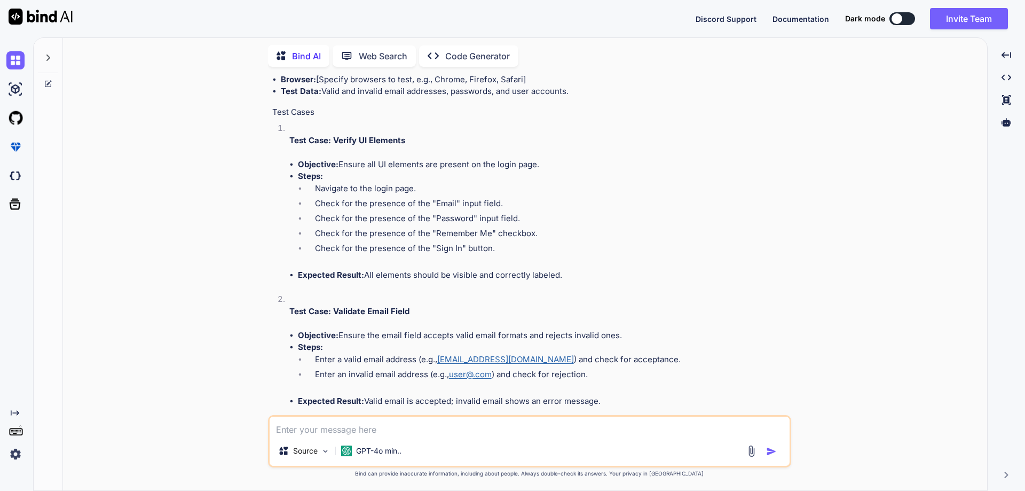
copy ul "Steps: Navigate to the login page. Check for the presence of the "Email" input …"
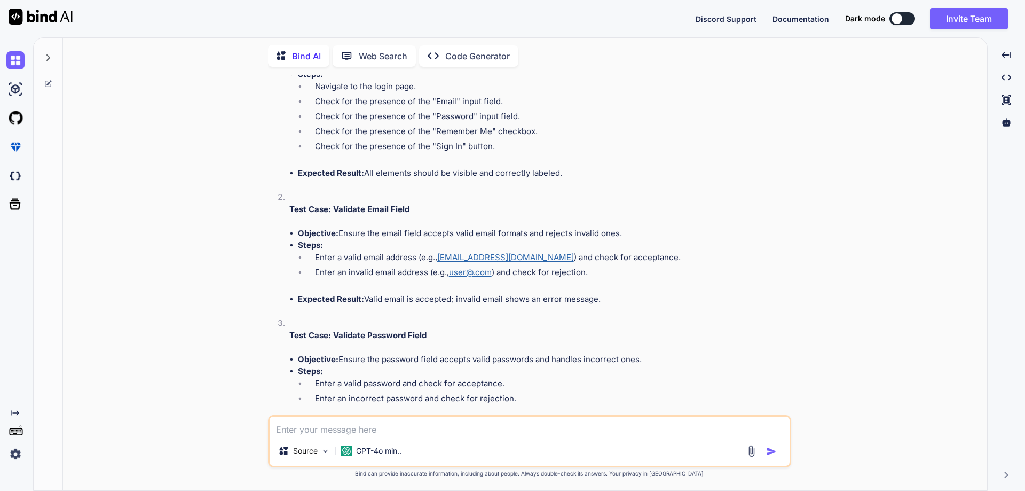
scroll to position [267, 0]
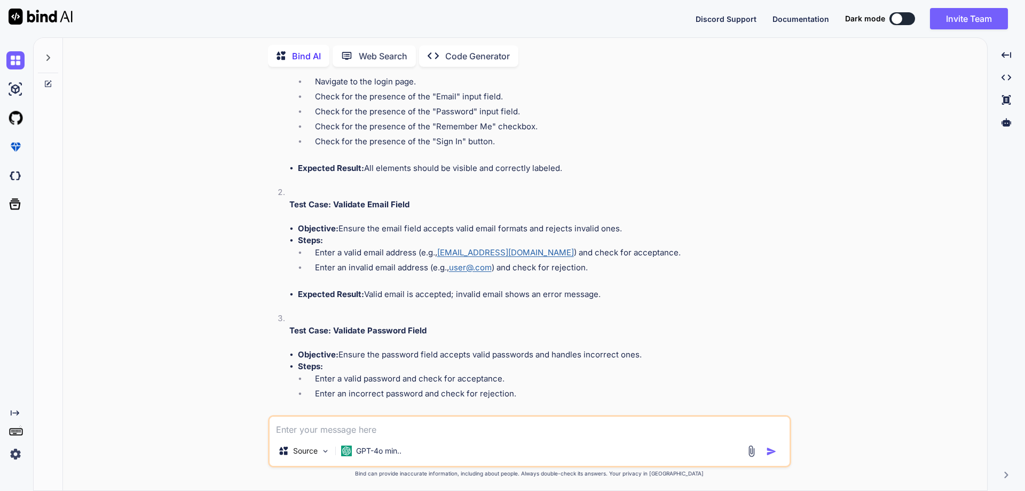
click at [355, 207] on strong "Test Case: Validate Email Field" at bounding box center [349, 204] width 120 height 10
drag, startPoint x: 333, startPoint y: 202, endPoint x: 429, endPoint y: 204, distance: 96.7
click at [429, 204] on p "Test Case: Validate Email Field" at bounding box center [539, 205] width 500 height 12
copy strong "Validate Email Field"
click at [329, 228] on strong "Objective:" at bounding box center [318, 228] width 41 height 10
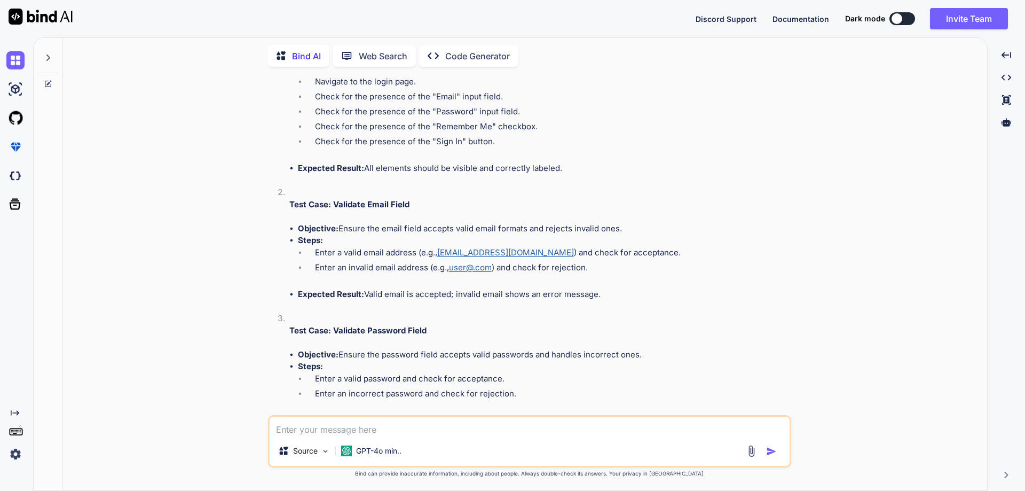
drag, startPoint x: 300, startPoint y: 243, endPoint x: 611, endPoint y: 288, distance: 315.2
click at [611, 288] on ul "Objective: Ensure the email field accepts valid email formats and rejects inval…" at bounding box center [539, 262] width 500 height 78
copy ul "Steps: Enter a valid email address (e.g., [EMAIL_ADDRESS][DOMAIN_NAME] ) and ch…"
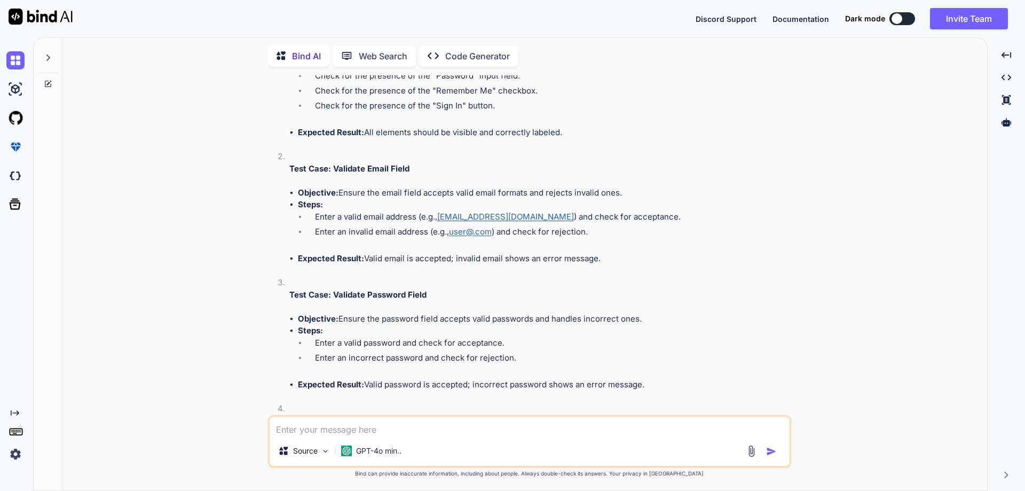
scroll to position [374, 0]
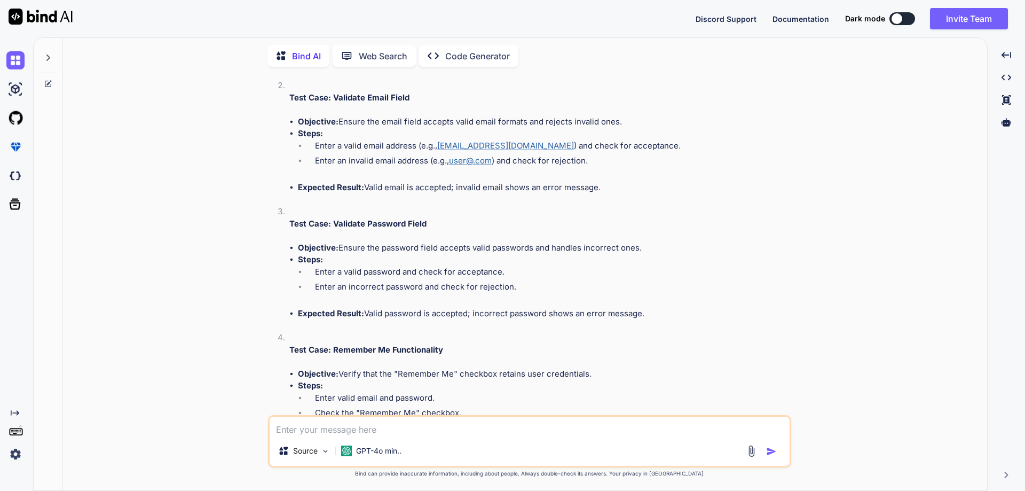
click at [363, 238] on li "Test Case: Validate Password Field Objective: Ensure the password field accepts…" at bounding box center [535, 269] width 508 height 126
drag, startPoint x: 333, startPoint y: 223, endPoint x: 438, endPoint y: 221, distance: 104.7
click at [438, 221] on p "Test Case: Validate Password Field" at bounding box center [539, 224] width 500 height 12
copy strong "Validate Password Field"
click at [357, 266] on li "Enter a valid password and check for acceptance." at bounding box center [548, 273] width 483 height 15
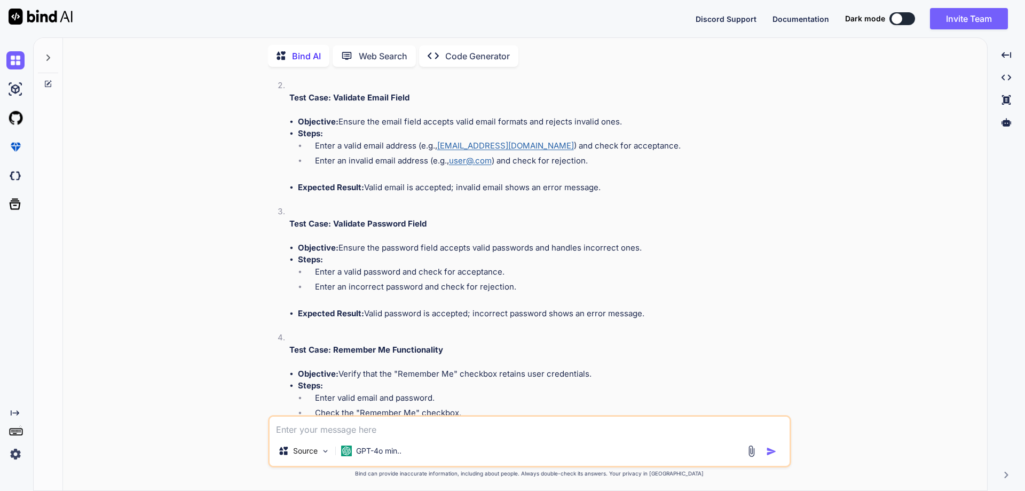
click at [299, 260] on strong "Steps:" at bounding box center [310, 259] width 25 height 10
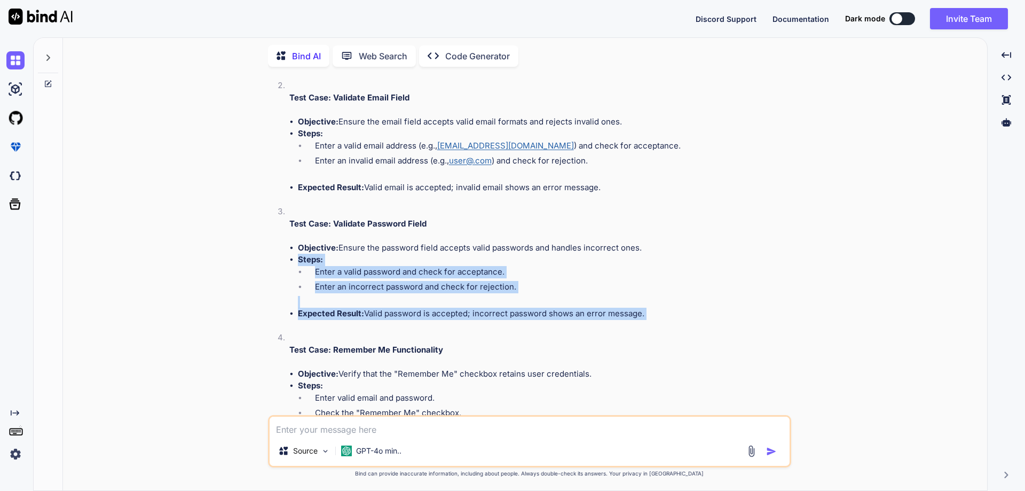
drag, startPoint x: 298, startPoint y: 260, endPoint x: 666, endPoint y: 315, distance: 372.1
click at [666, 315] on ul "Objective: Ensure the password field accepts valid passwords and handles incorr…" at bounding box center [539, 281] width 500 height 78
copy ul "Steps: Enter a valid password and check for acceptance. Enter an incorrect pass…"
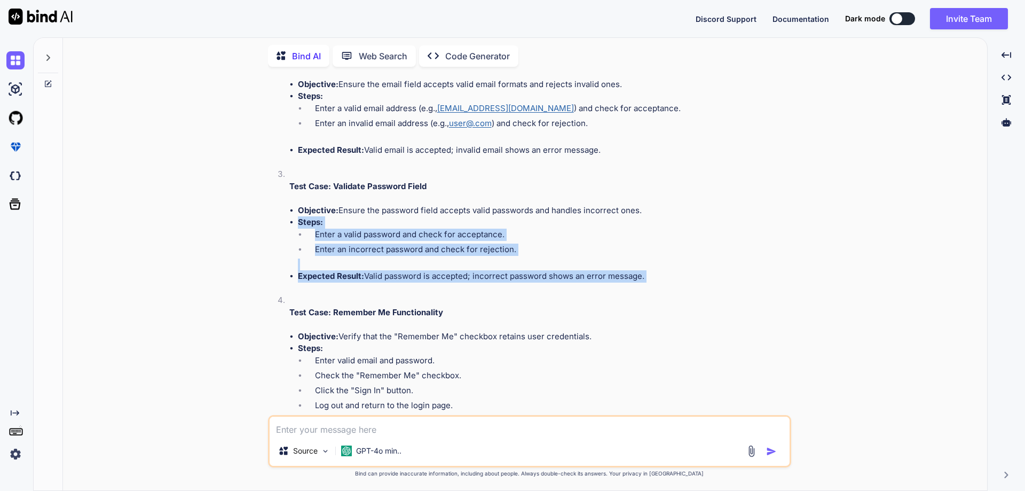
scroll to position [481, 0]
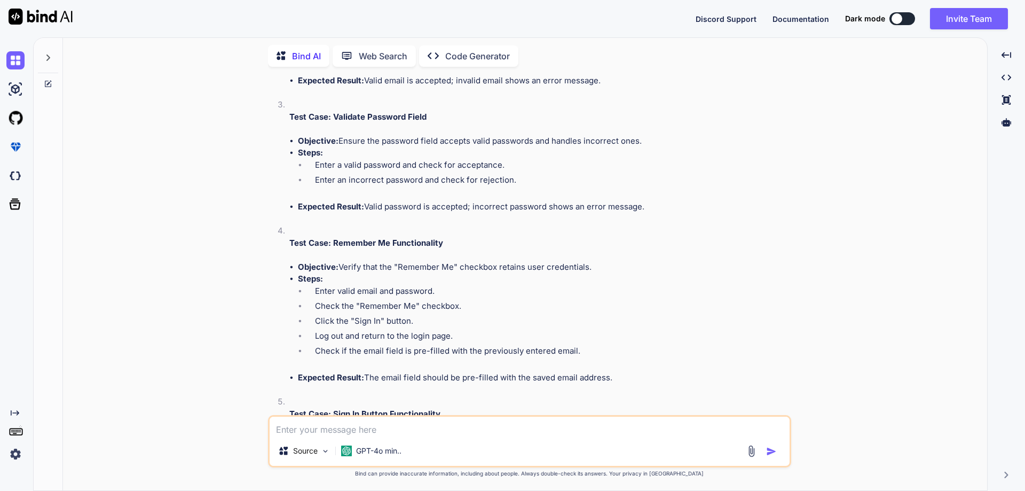
click at [363, 262] on li "Objective: Verify that the "Remember Me" checkbox retains user credentials." at bounding box center [543, 267] width 491 height 12
drag, startPoint x: 333, startPoint y: 241, endPoint x: 451, endPoint y: 242, distance: 118.0
click at [451, 242] on p "Test Case: Remember Me Functionality" at bounding box center [539, 243] width 500 height 12
copy strong "Remember Me Functionality"
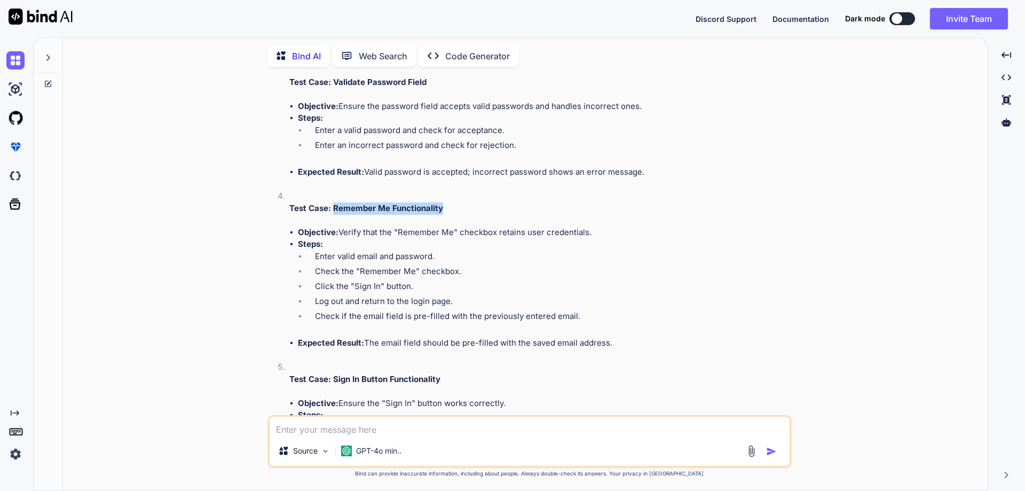
scroll to position [534, 0]
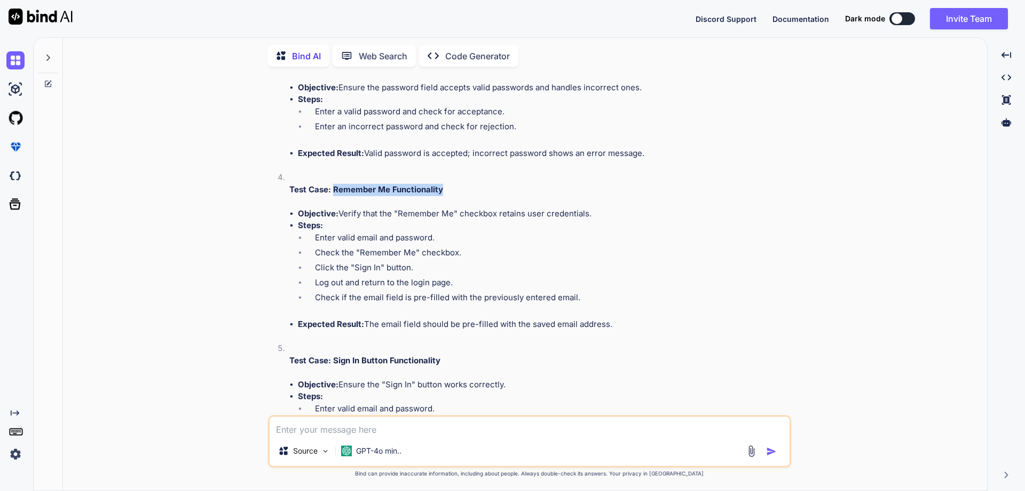
copy ul "Steps: Enter valid email and password. Check the "Remember Me" checkbox. Click …"
drag, startPoint x: 300, startPoint y: 224, endPoint x: 611, endPoint y: 324, distance: 327.3
click at [611, 324] on ul "Objective: Verify that the "Remember Me" checkbox retains user credentials. Ste…" at bounding box center [539, 269] width 500 height 123
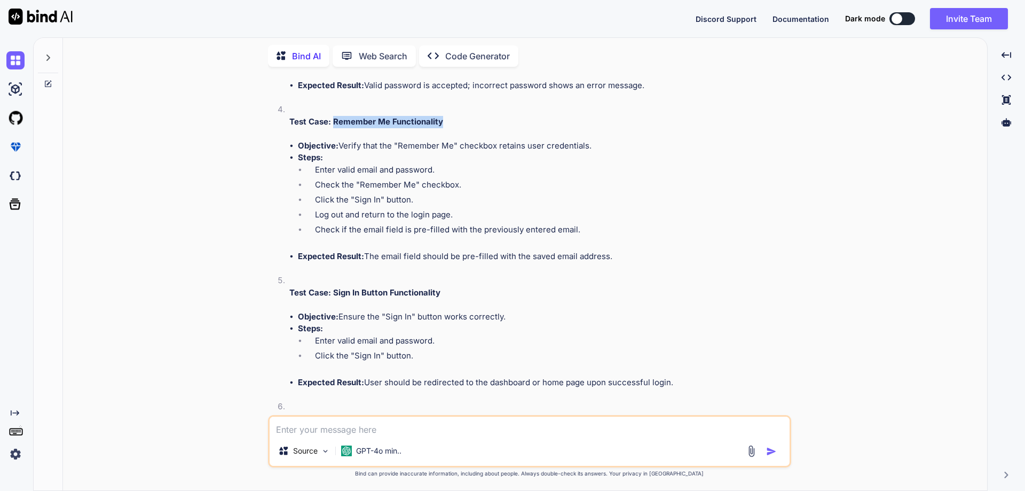
scroll to position [587, 0]
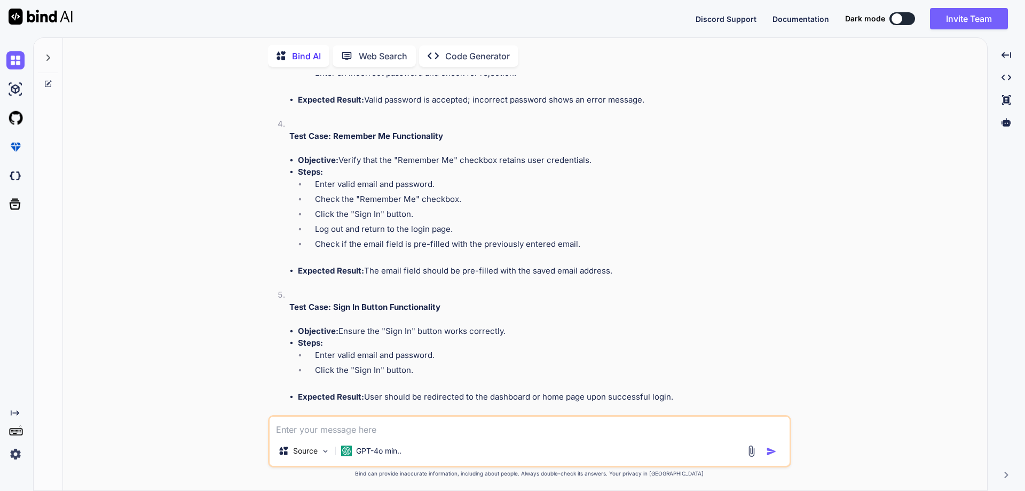
click at [466, 279] on li "Test Case: Remember Me Functionality Objective: Verify that the "Remember Me" c…" at bounding box center [535, 203] width 508 height 171
drag, startPoint x: 334, startPoint y: 308, endPoint x: 528, endPoint y: 308, distance: 194.4
click at [528, 308] on p "Test Case: Sign In Button Functionality" at bounding box center [539, 307] width 500 height 12
copy strong "Sign In Button Functionality"
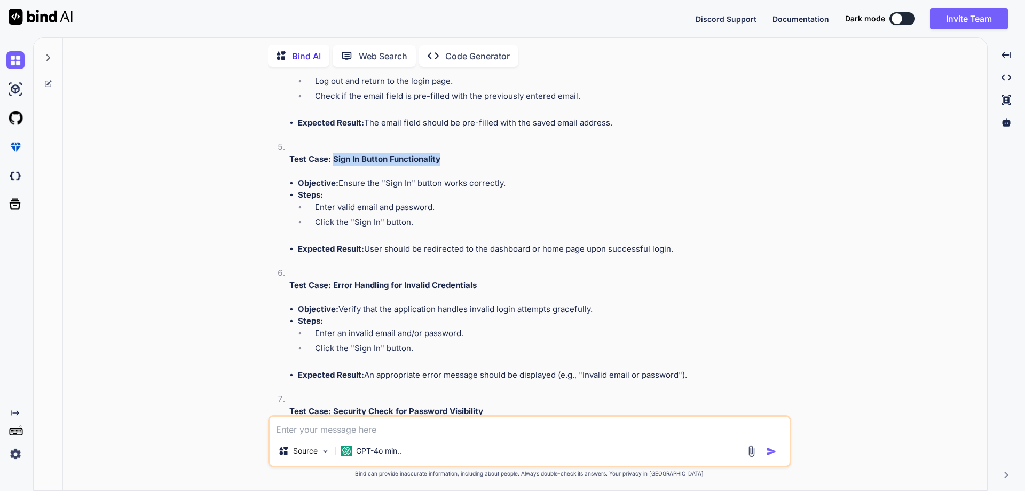
scroll to position [748, 0]
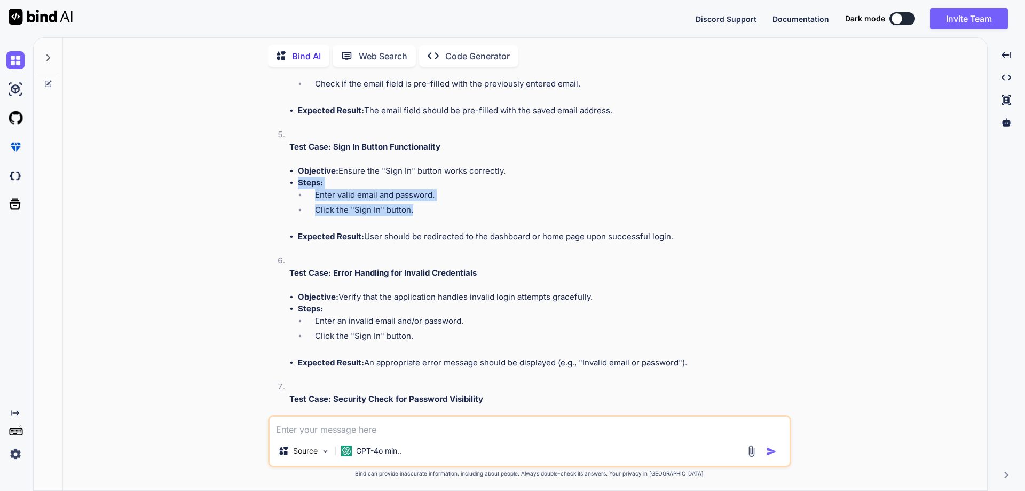
drag, startPoint x: 299, startPoint y: 181, endPoint x: 434, endPoint y: 205, distance: 137.8
click at [434, 205] on li "Steps: Enter valid email and password. Click the "Sign In" button." at bounding box center [543, 204] width 491 height 54
copy li "Steps: Enter valid email and password. Click the "Sign In" button."
drag, startPoint x: 297, startPoint y: 237, endPoint x: 704, endPoint y: 235, distance: 406.4
click at [704, 235] on li "Expected Result: User should be redirected to the dashboard or home page upon s…" at bounding box center [543, 237] width 491 height 12
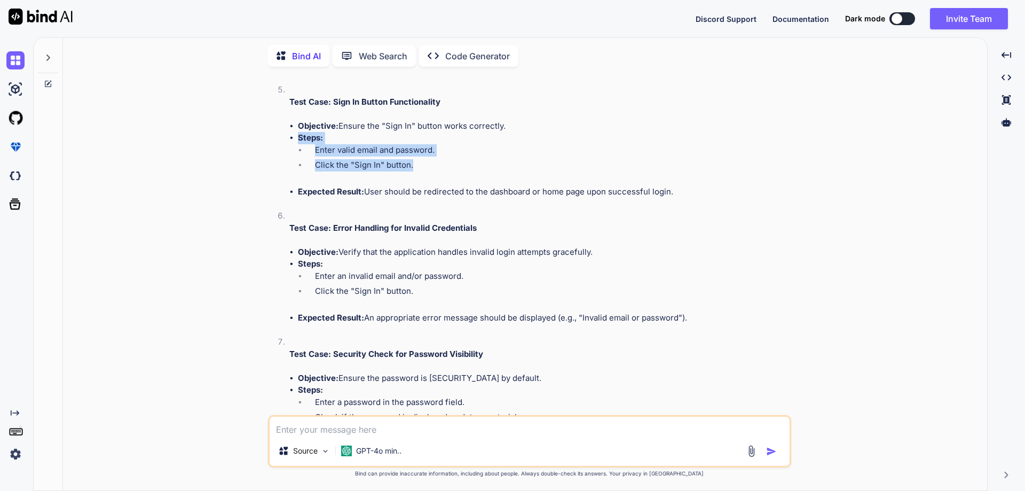
scroll to position [854, 0]
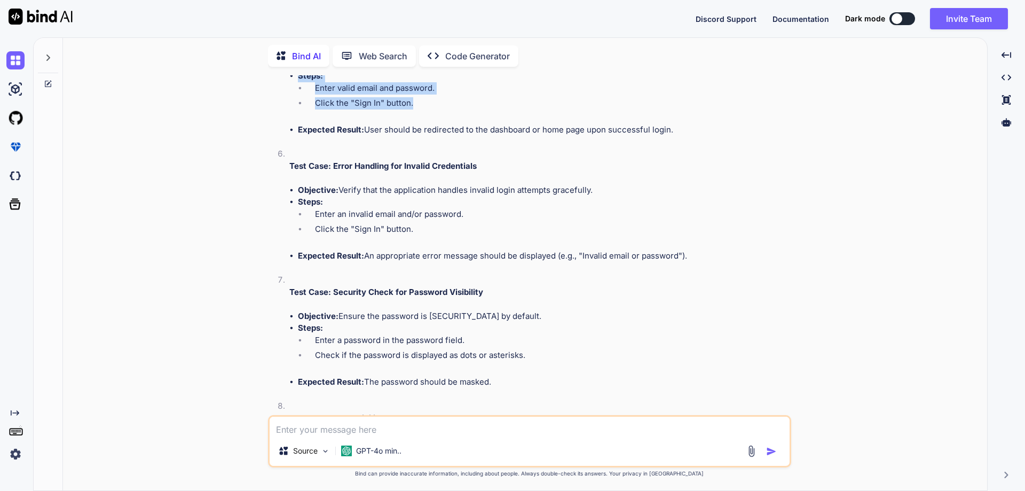
drag, startPoint x: 340, startPoint y: 189, endPoint x: 569, endPoint y: 203, distance: 229.5
click at [604, 196] on ul "Objective: Verify that the application handles invalid login attempts gracefull…" at bounding box center [539, 223] width 500 height 78
click at [369, 178] on li "Test Case: Error Handling for Invalid Credentials Objective: Verify that the ap…" at bounding box center [535, 211] width 508 height 126
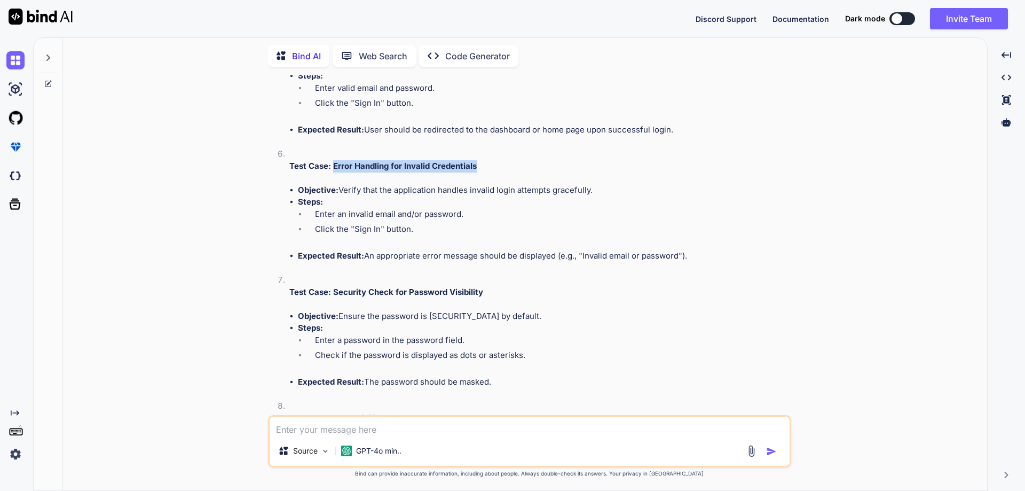
drag, startPoint x: 333, startPoint y: 167, endPoint x: 490, endPoint y: 167, distance: 157.0
click at [490, 167] on p "Test Case: Error Handling for Invalid Credentials" at bounding box center [539, 166] width 500 height 12
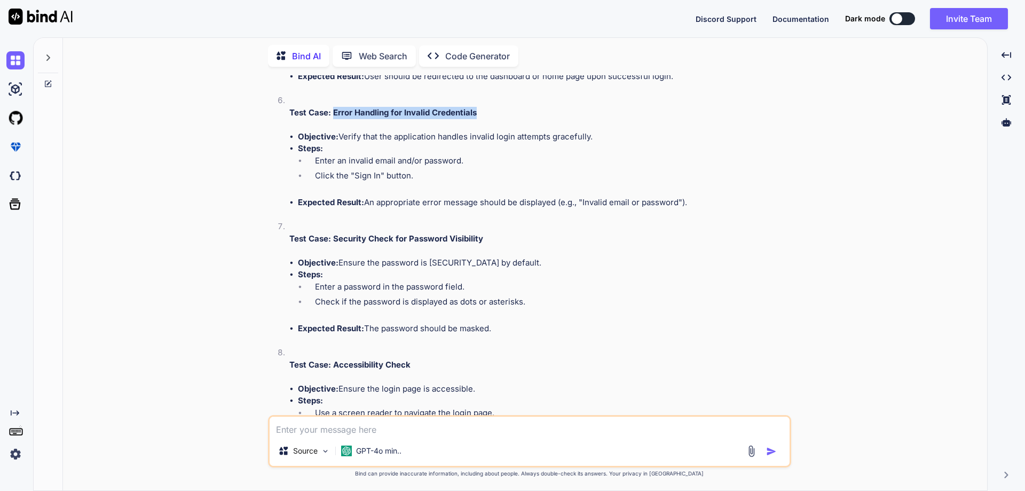
scroll to position [961, 0]
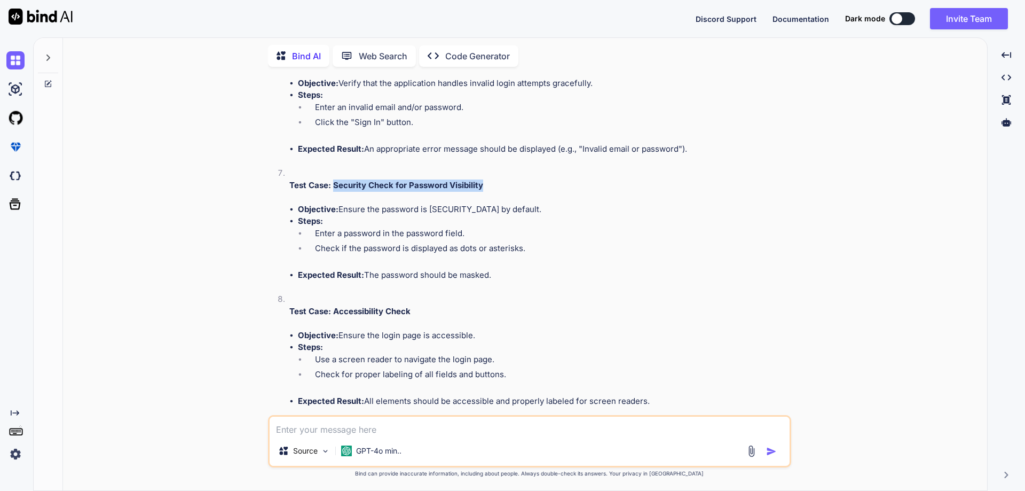
drag, startPoint x: 484, startPoint y: 185, endPoint x: 334, endPoint y: 184, distance: 149.5
click at [334, 184] on p "Test Case: Security Check for Password Visibility" at bounding box center [539, 185] width 500 height 12
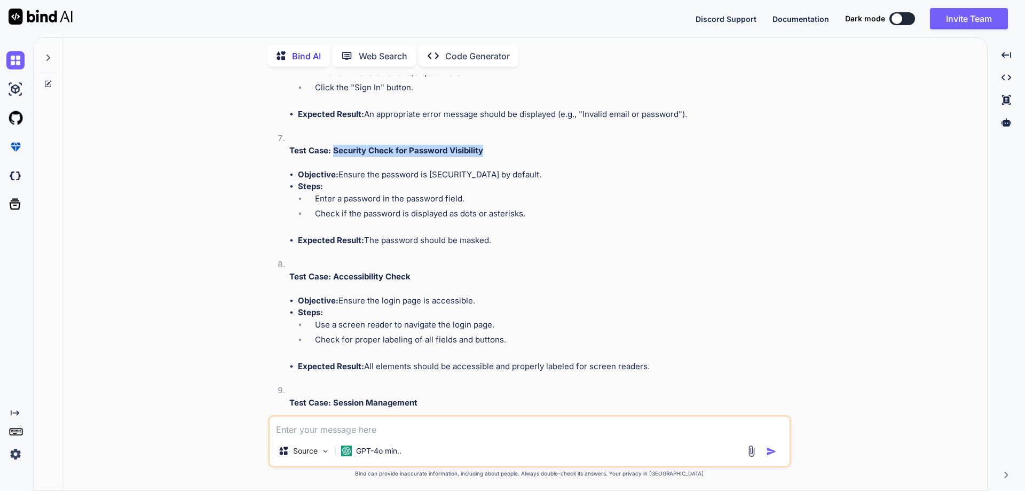
scroll to position [1015, 0]
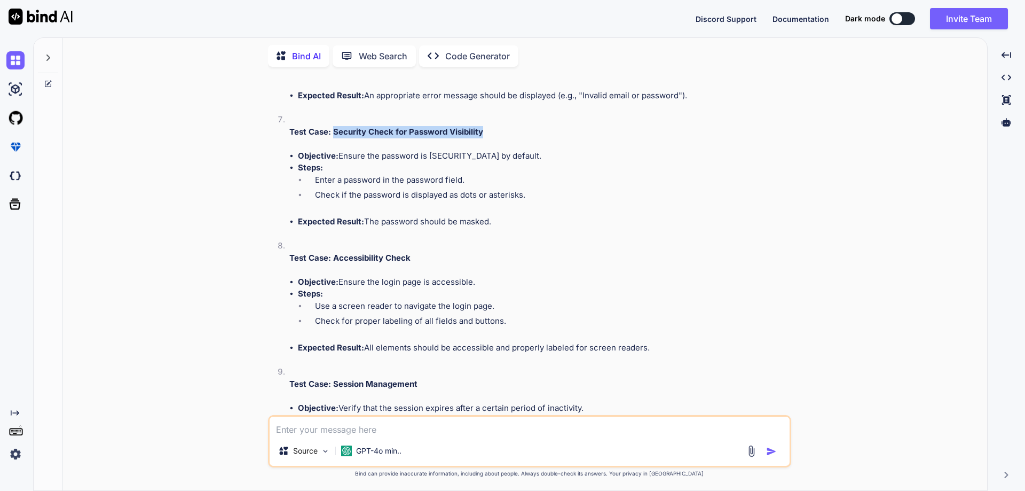
drag, startPoint x: 295, startPoint y: 167, endPoint x: 517, endPoint y: 222, distance: 228.9
click at [517, 222] on ul "Objective: Ensure the password is [SECURITY_DATA] by default. Steps: Enter a pa…" at bounding box center [539, 189] width 500 height 78
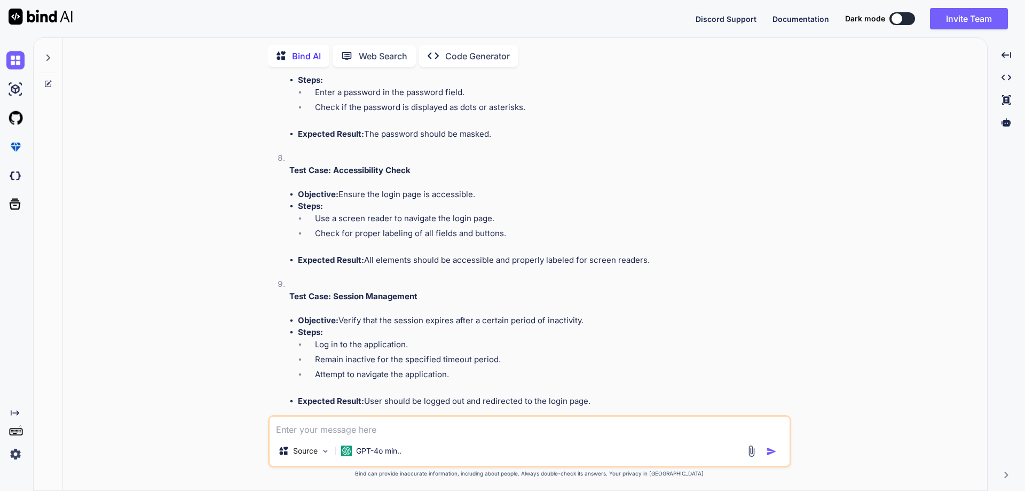
scroll to position [1121, 0]
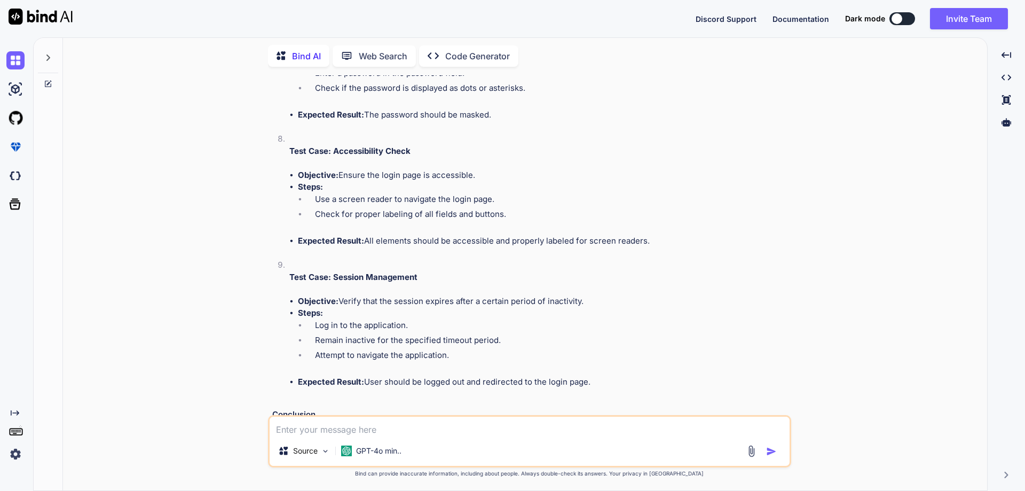
click at [386, 197] on li "Use a screen reader to navigate the login page." at bounding box center [548, 200] width 483 height 15
drag, startPoint x: 411, startPoint y: 199, endPoint x: 479, endPoint y: 204, distance: 68.0
click at [479, 204] on li "Use a screen reader to navigate the login page." at bounding box center [548, 200] width 483 height 15
drag, startPoint x: 368, startPoint y: 240, endPoint x: 649, endPoint y: 245, distance: 280.4
click at [649, 245] on li "Expected Result: All elements should be accessible and properly labeled for scr…" at bounding box center [543, 241] width 491 height 12
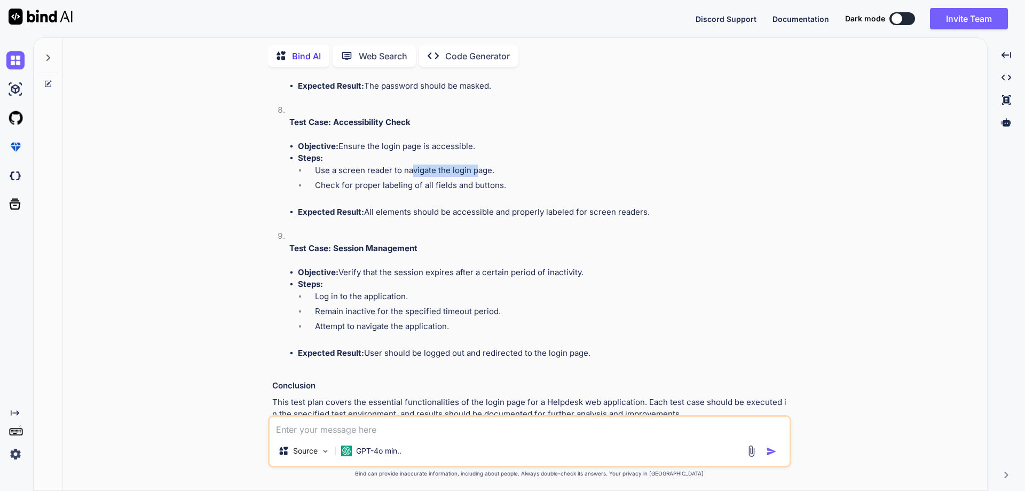
scroll to position [1175, 0]
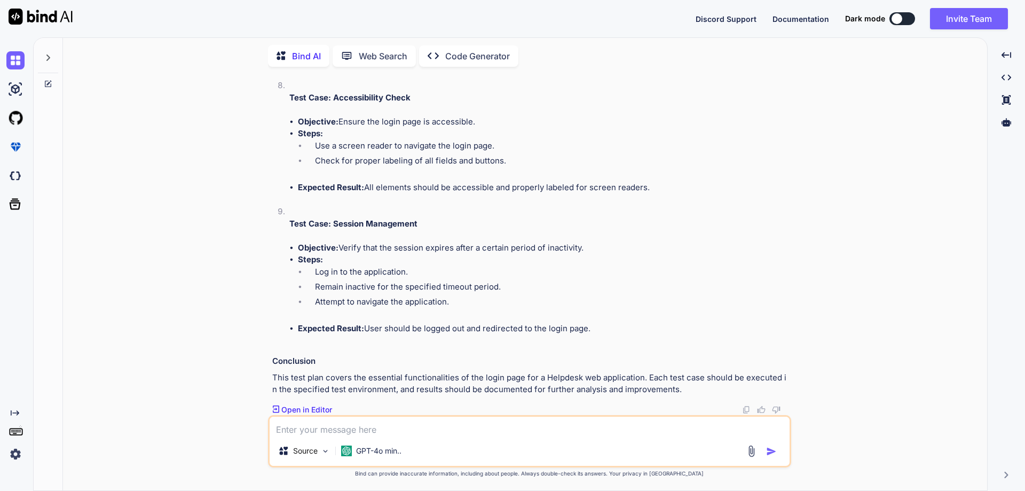
click at [392, 240] on li "Test Case: Session Management Objective: Verify that the session expires after …" at bounding box center [535, 276] width 508 height 141
drag, startPoint x: 332, startPoint y: 223, endPoint x: 477, endPoint y: 224, distance: 145.8
click at [477, 224] on p "Test Case: Session Management" at bounding box center [539, 224] width 500 height 12
click at [336, 428] on textarea at bounding box center [530, 426] width 520 height 19
paste textarea "Total Tickets"
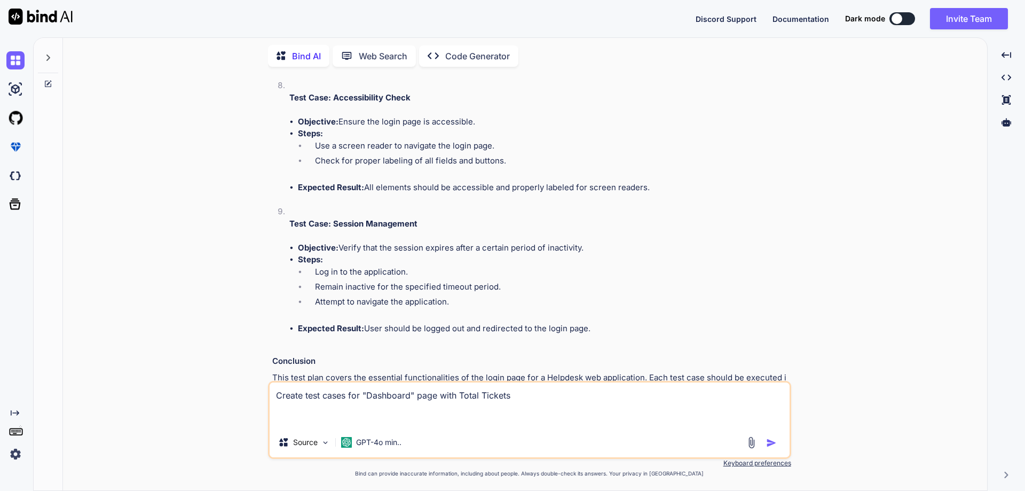
click at [534, 398] on textarea "Create test cases for "Dashboard" page with Total Tickets" at bounding box center [530, 404] width 520 height 45
paste textarea "Open Tickets"
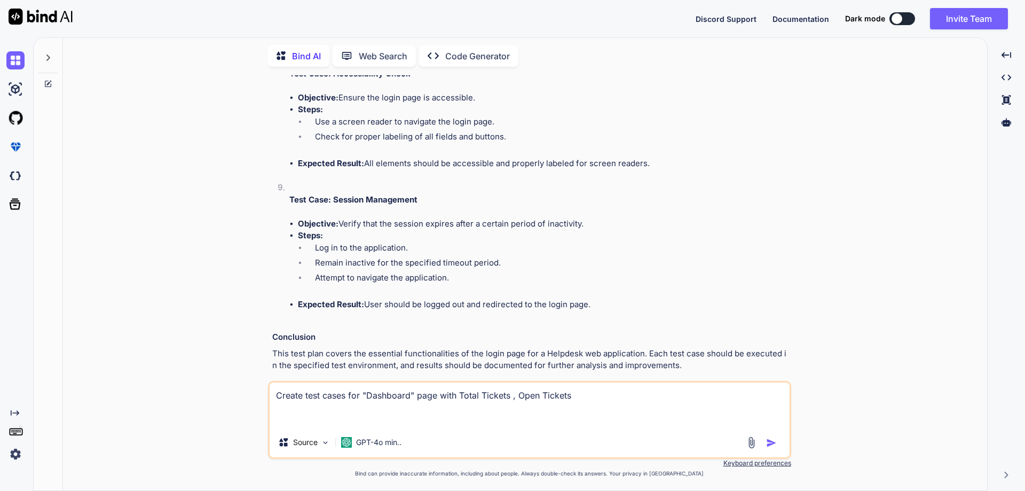
scroll to position [1209, 0]
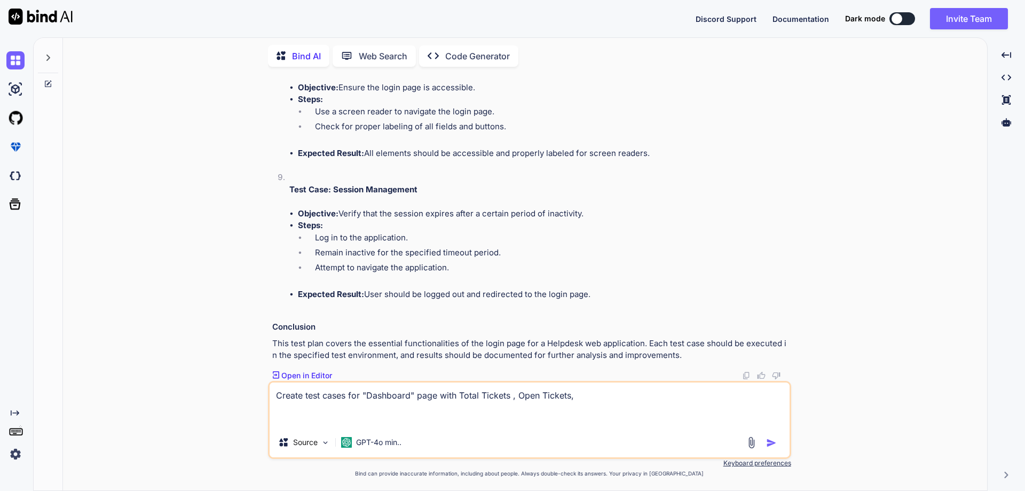
paste textarea "In Progress"
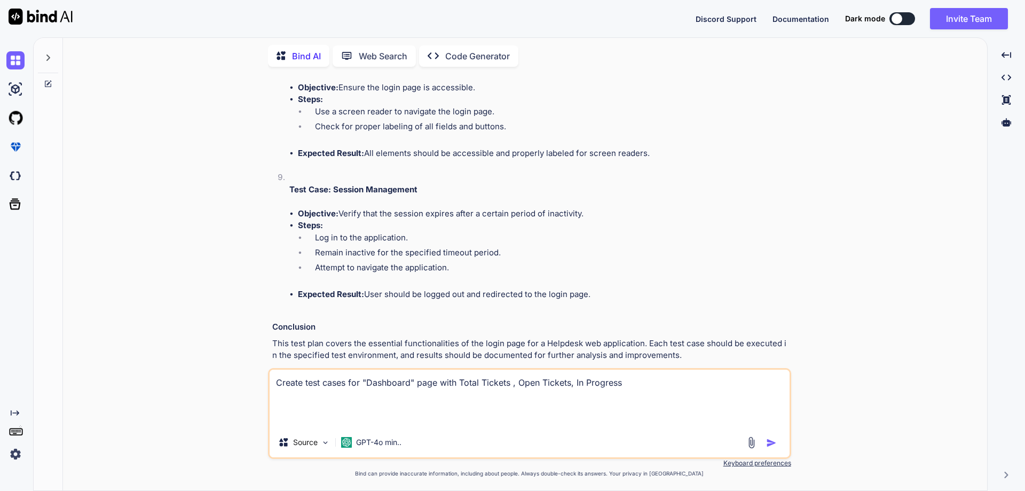
click at [653, 384] on textarea "Create test cases for "Dashboard" page with Total Tickets , Open Tickets, In Pr…" at bounding box center [530, 399] width 520 height 58
paste textarea "Resolved"
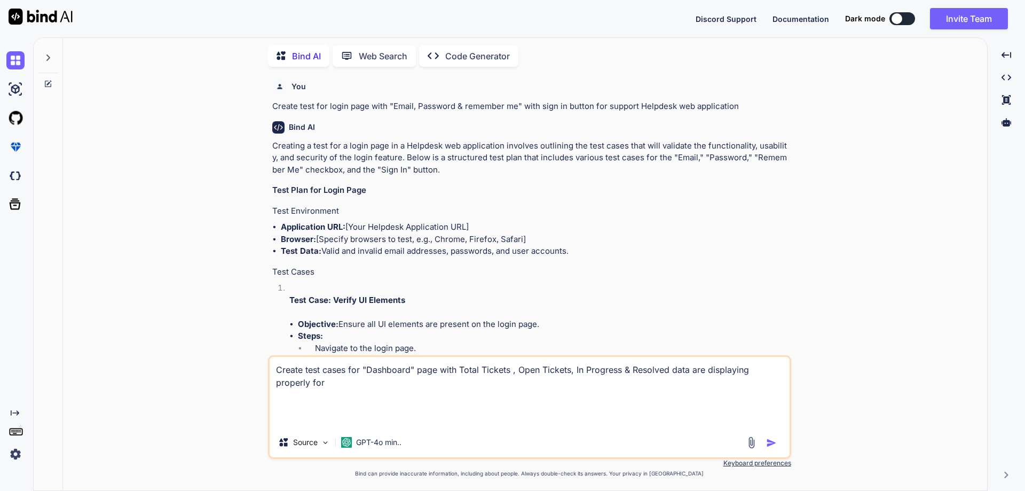
scroll to position [0, 0]
drag, startPoint x: 609, startPoint y: 108, endPoint x: 764, endPoint y: 104, distance: 154.9
click at [764, 104] on p "Create test for login page with "Email, Password & remember me" with sign in bu…" at bounding box center [530, 107] width 517 height 12
click at [765, 368] on textarea "Create test cases for "Dashboard" page with Total Tickets , Open Tickets, In Pr…" at bounding box center [530, 392] width 520 height 70
click at [346, 382] on textarea "Create test cases for "Dashboard" page with Total Tickets , Open Tickets, In Pr…" at bounding box center [530, 392] width 520 height 70
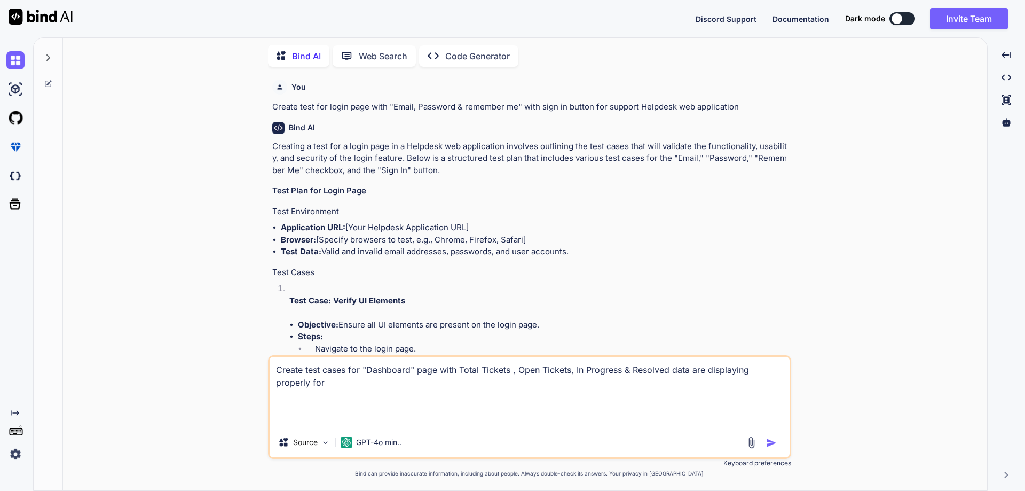
paste textarea "support Helpdesk web application"
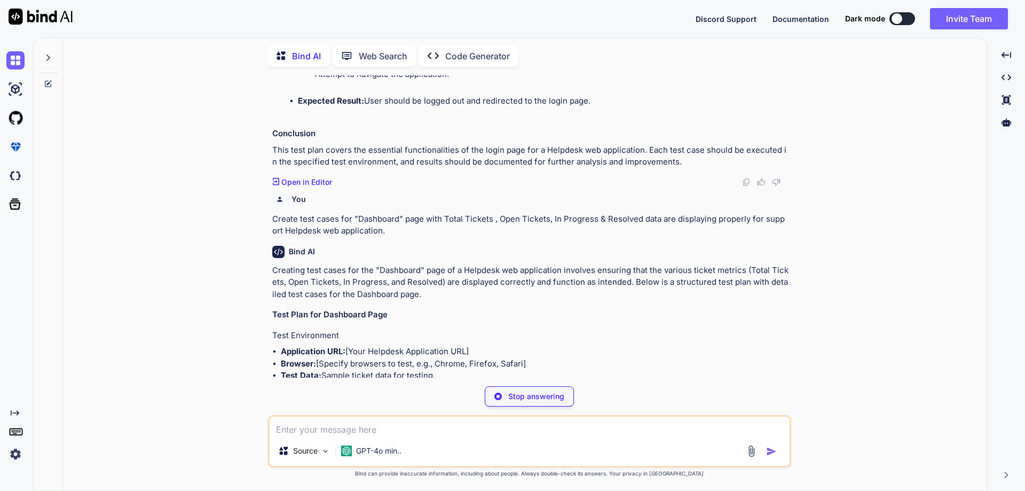
scroll to position [1407, 0]
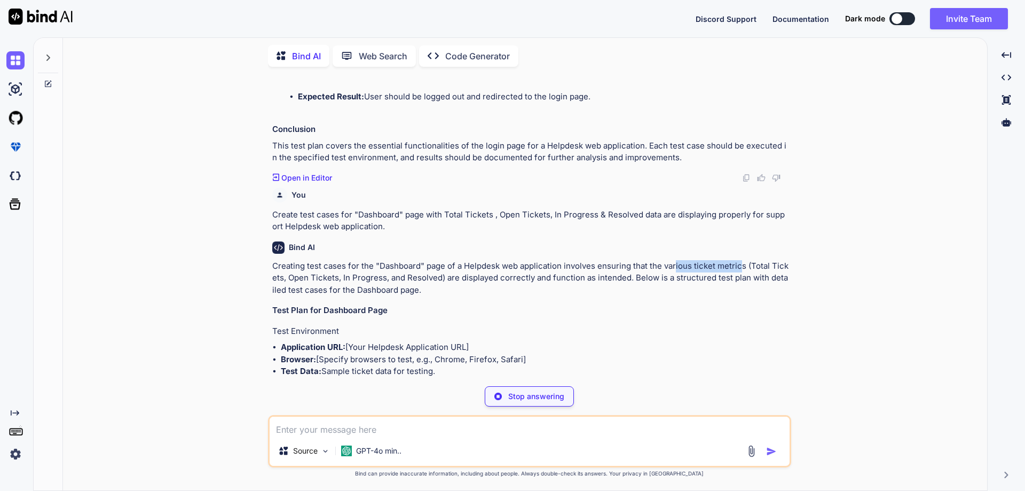
drag, startPoint x: 698, startPoint y: 263, endPoint x: 741, endPoint y: 263, distance: 42.2
click at [741, 263] on p "Creating test cases for the "Dashboard" page of a Helpdesk web application invo…" at bounding box center [530, 278] width 517 height 36
drag, startPoint x: 296, startPoint y: 280, endPoint x: 360, endPoint y: 278, distance: 64.1
click at [360, 278] on p "Creating test cases for the "Dashboard" page of a Helpdesk web application invo…" at bounding box center [530, 278] width 517 height 36
click at [380, 276] on p "Creating test cases for the "Dashboard" page of a Helpdesk web application invo…" at bounding box center [530, 278] width 517 height 36
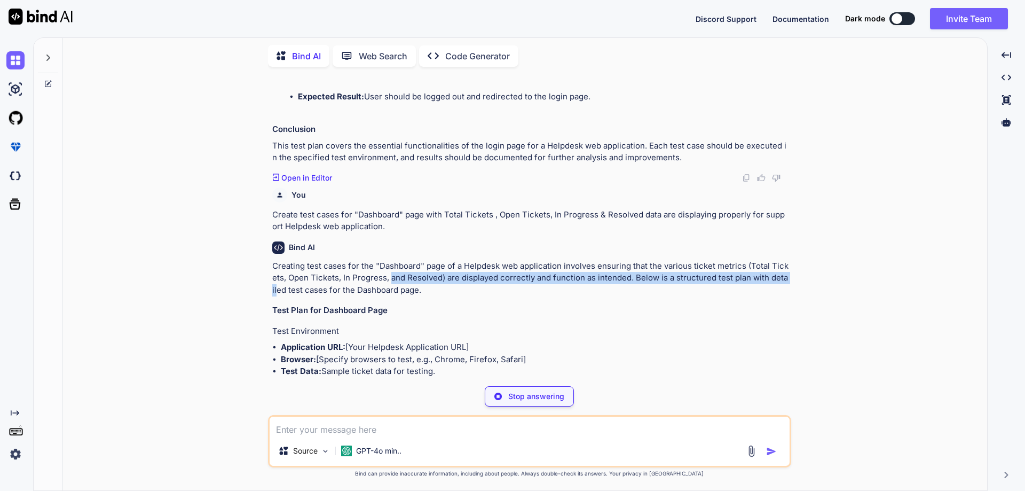
drag, startPoint x: 392, startPoint y: 279, endPoint x: 791, endPoint y: 280, distance: 399.4
click at [791, 280] on div "You Create test for login page with "Email, Password & remember me" with sign i…" at bounding box center [530, 282] width 916 height 415
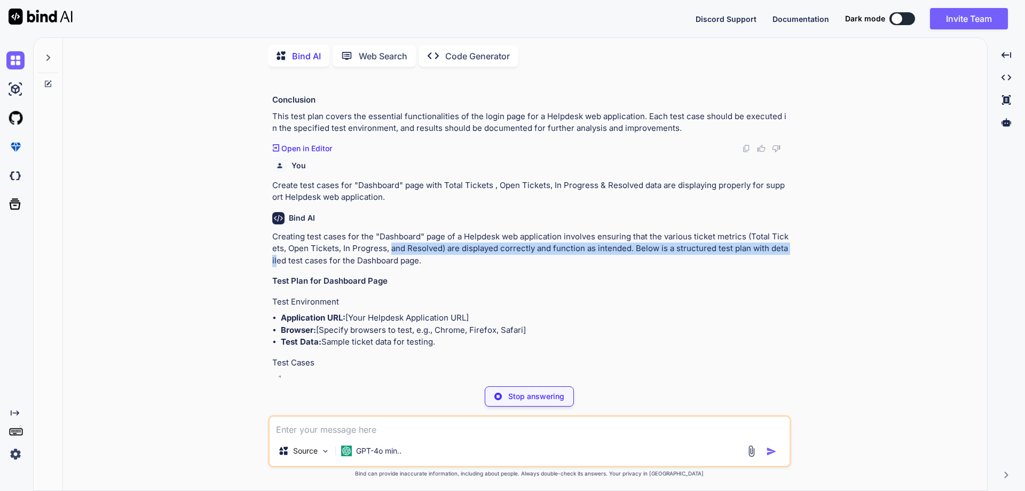
scroll to position [1567, 0]
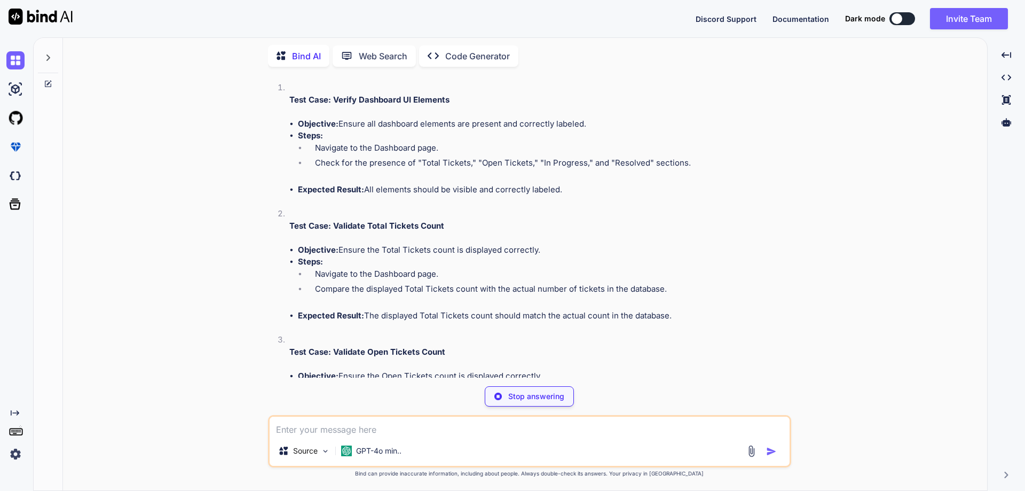
scroll to position [1674, 0]
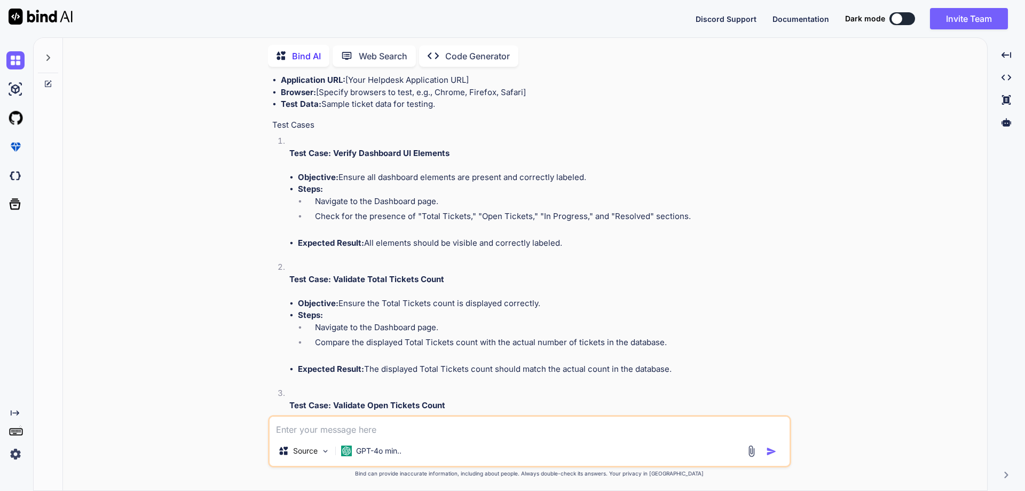
click at [358, 177] on li "Objective: Ensure all dashboard elements are present and correctly labeled." at bounding box center [543, 177] width 491 height 12
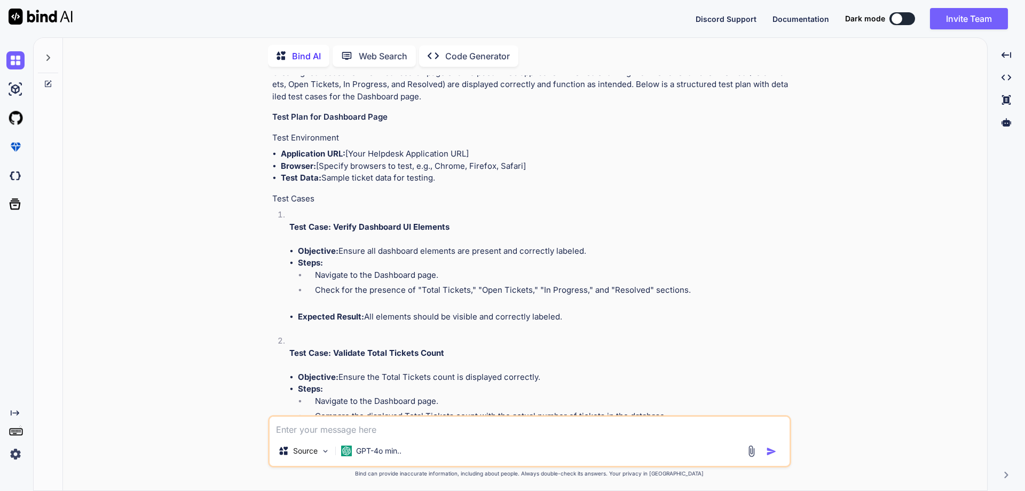
scroll to position [1555, 0]
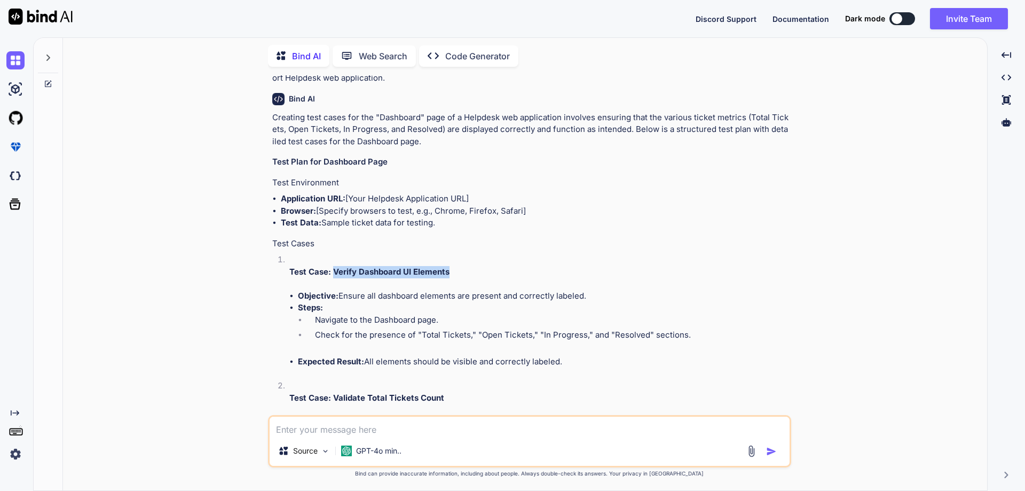
drag, startPoint x: 332, startPoint y: 272, endPoint x: 484, endPoint y: 266, distance: 152.3
click at [484, 266] on p "Test Case: Verify Dashboard UI Elements" at bounding box center [539, 272] width 500 height 12
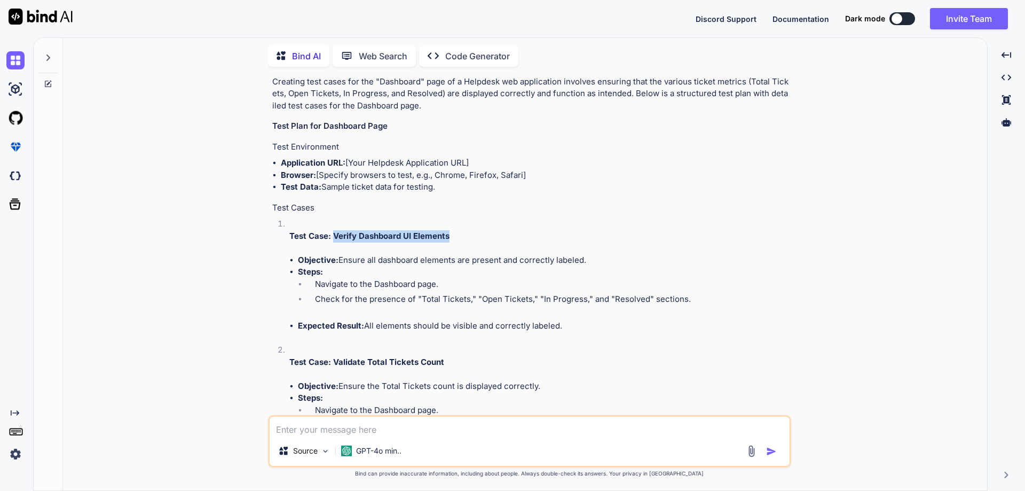
scroll to position [1662, 0]
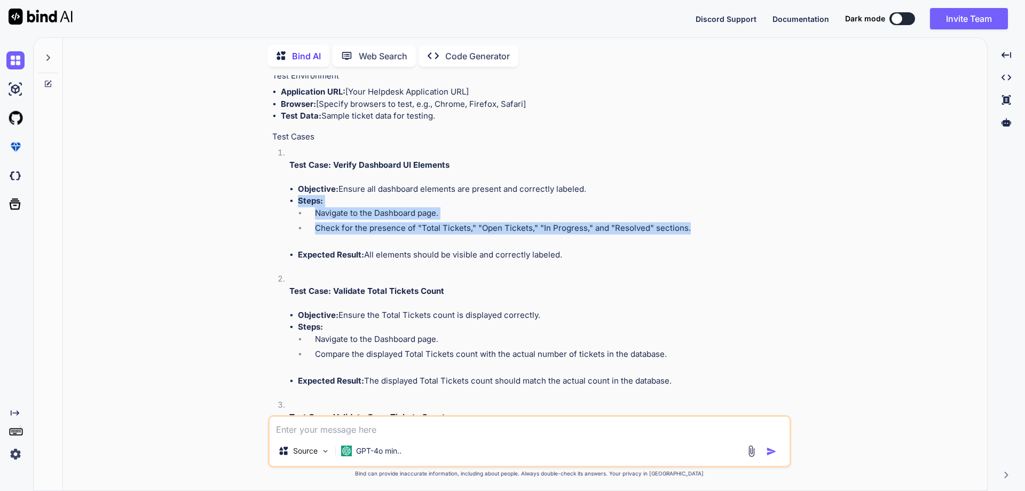
drag, startPoint x: 297, startPoint y: 202, endPoint x: 709, endPoint y: 231, distance: 413.2
click at [709, 231] on ul "Objective: Ensure all dashboard elements are present and correctly labeled. Ste…" at bounding box center [539, 222] width 500 height 78
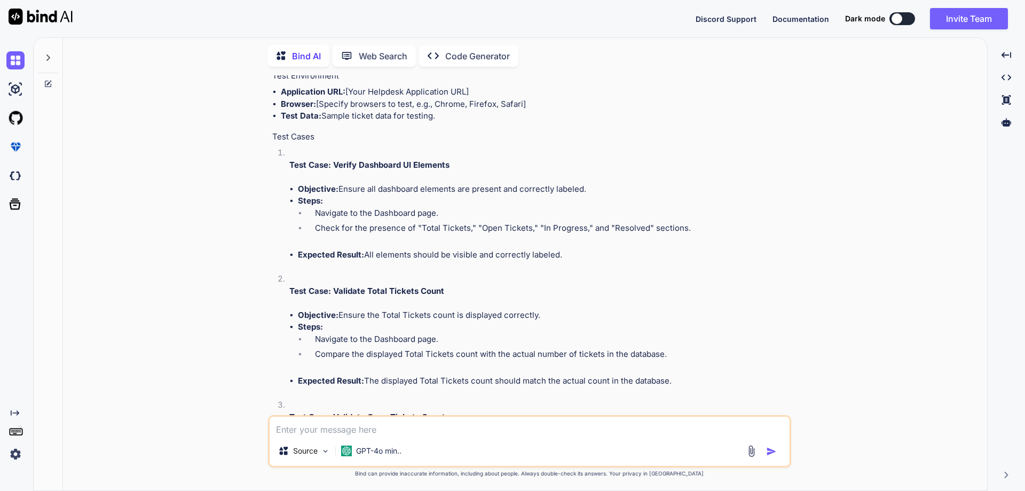
click at [334, 276] on li "Test Case: Validate Total Tickets Count Objective: Ensure the Total Tickets cou…" at bounding box center [535, 336] width 508 height 126
drag, startPoint x: 564, startPoint y: 254, endPoint x: 300, endPoint y: 203, distance: 269.3
click at [300, 203] on ul "Objective: Ensure all dashboard elements are present and correctly labeled. Ste…" at bounding box center [539, 222] width 500 height 78
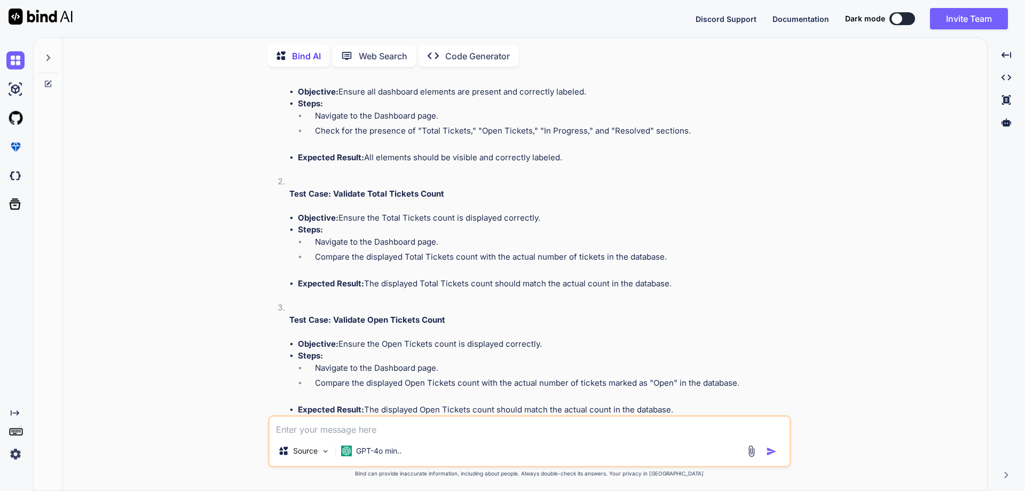
scroll to position [1769, 0]
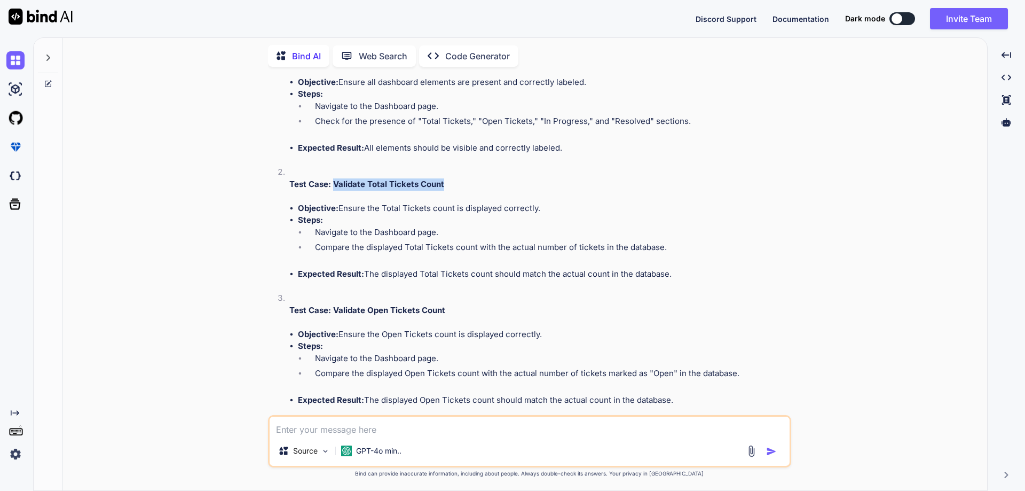
drag, startPoint x: 333, startPoint y: 184, endPoint x: 473, endPoint y: 186, distance: 140.5
click at [473, 186] on p "Test Case: Validate Total Tickets Count" at bounding box center [539, 184] width 500 height 12
drag, startPoint x: 296, startPoint y: 221, endPoint x: 701, endPoint y: 277, distance: 408.7
click at [701, 277] on ul "Objective: Ensure the Total Tickets count is displayed correctly. Steps: Naviga…" at bounding box center [539, 241] width 500 height 78
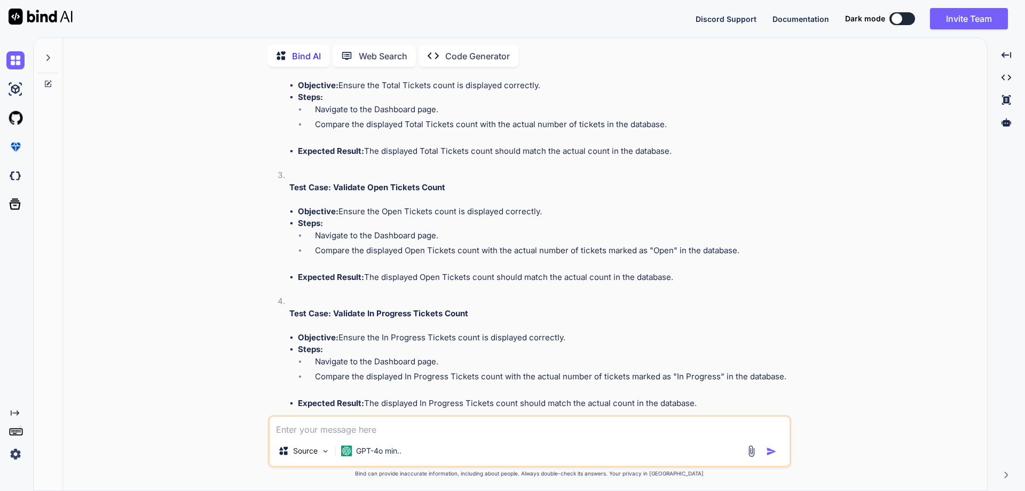
scroll to position [1875, 0]
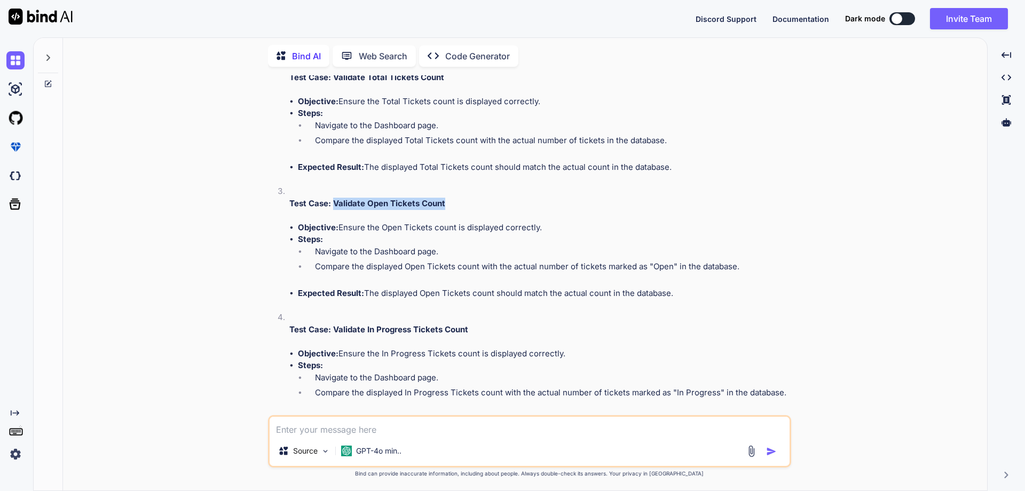
drag, startPoint x: 334, startPoint y: 202, endPoint x: 469, endPoint y: 206, distance: 135.1
click at [469, 206] on p "Test Case: Validate Open Tickets Count" at bounding box center [539, 204] width 500 height 12
drag, startPoint x: 300, startPoint y: 240, endPoint x: 709, endPoint y: 299, distance: 413.8
click at [709, 299] on ul "Objective: Ensure the Open Tickets count is displayed correctly. Steps: Navigat…" at bounding box center [539, 261] width 500 height 78
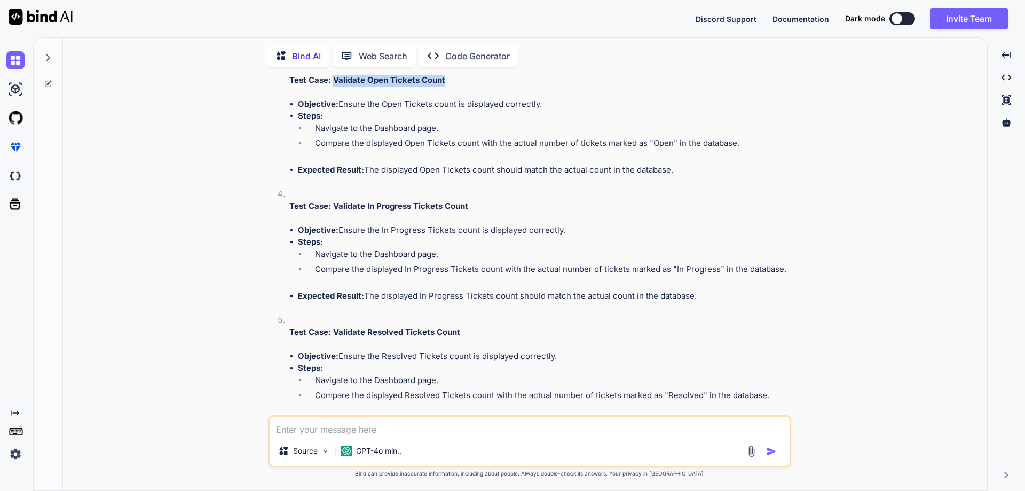
scroll to position [2036, 0]
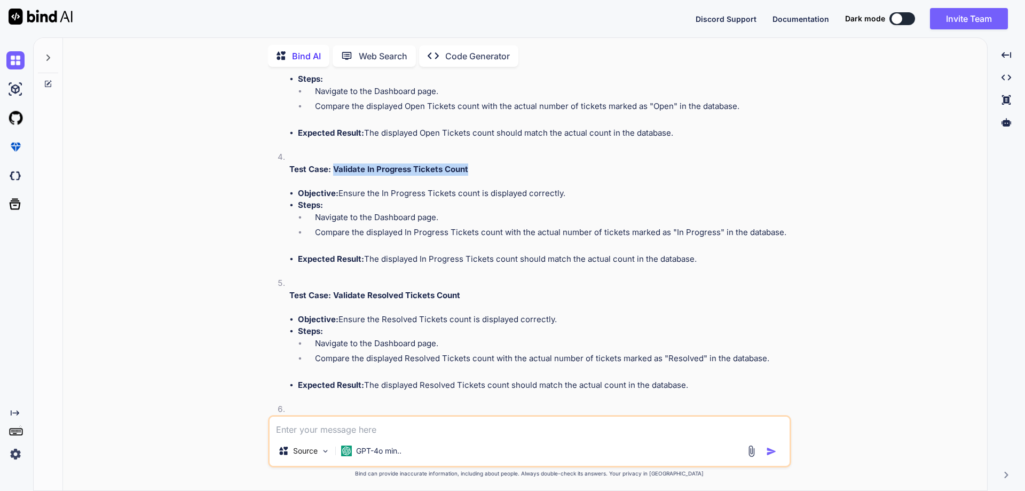
drag, startPoint x: 333, startPoint y: 171, endPoint x: 485, endPoint y: 168, distance: 151.7
click at [485, 168] on p "Test Case: Validate In Progress Tickets Count" at bounding box center [539, 169] width 500 height 12
click at [337, 230] on li "Compare the displayed In Progress Tickets count with the actual number of ticke…" at bounding box center [548, 233] width 483 height 15
drag, startPoint x: 299, startPoint y: 205, endPoint x: 783, endPoint y: 263, distance: 487.9
click at [783, 263] on ul "Objective: Ensure the In Progress Tickets count is displayed correctly. Steps: …" at bounding box center [539, 226] width 500 height 78
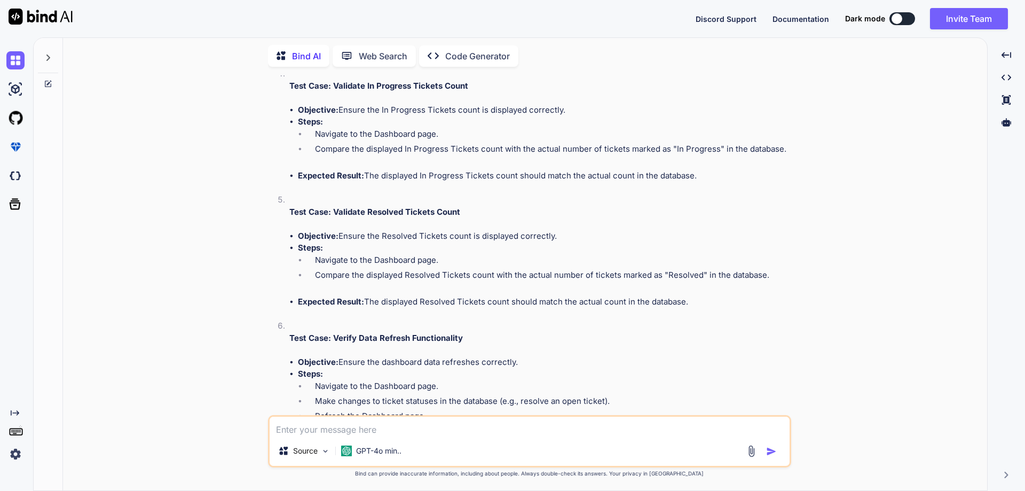
scroll to position [2142, 0]
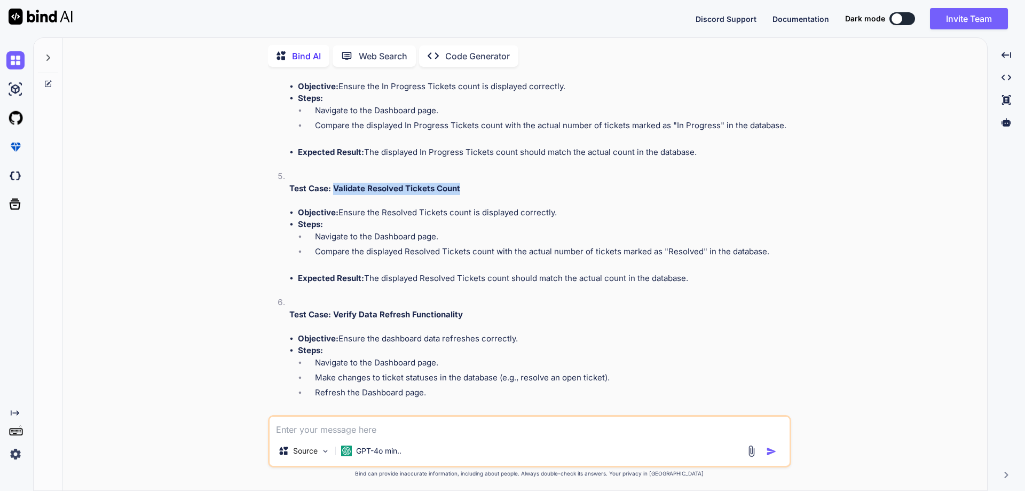
drag, startPoint x: 332, startPoint y: 189, endPoint x: 470, endPoint y: 189, distance: 138.8
click at [470, 189] on p "Test Case: Validate Resolved Tickets Count" at bounding box center [539, 189] width 500 height 12
click at [349, 234] on li "Navigate to the Dashboard page." at bounding box center [548, 238] width 483 height 15
drag, startPoint x: 297, startPoint y: 226, endPoint x: 712, endPoint y: 277, distance: 417.5
click at [712, 277] on ul "Objective: Ensure the Resolved Tickets count is displayed correctly. Steps: Nav…" at bounding box center [539, 246] width 500 height 78
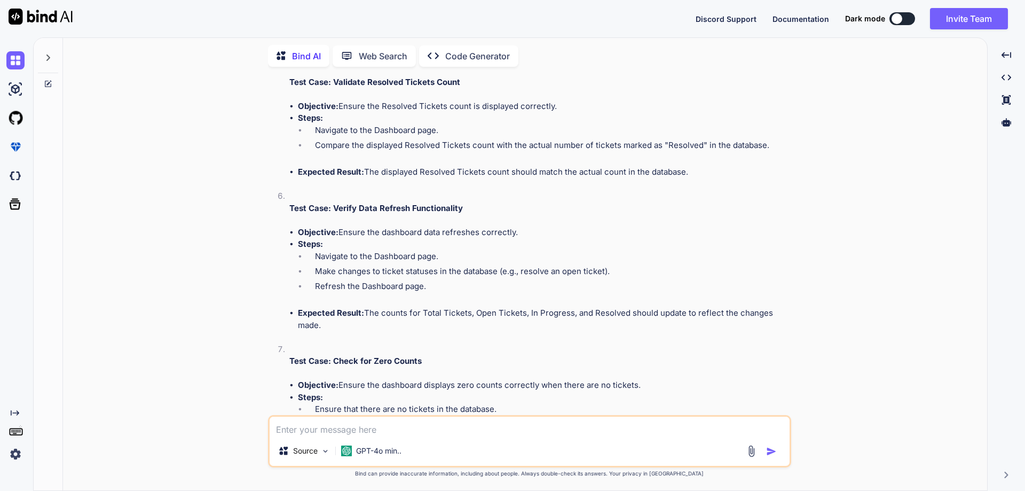
scroll to position [2303, 0]
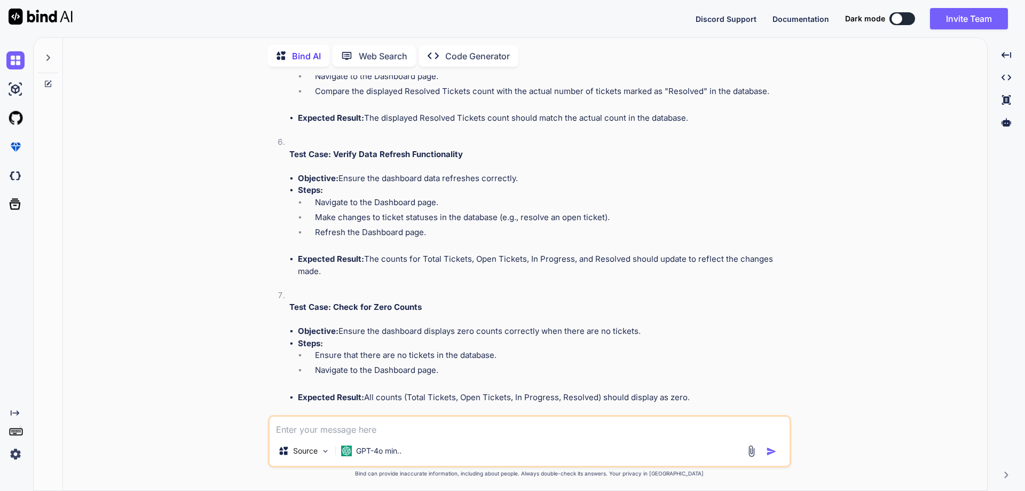
click at [394, 167] on li "Test Case: Verify Data Refresh Functionality Objective: Ensure the dashboard da…" at bounding box center [535, 212] width 508 height 153
drag, startPoint x: 333, startPoint y: 154, endPoint x: 472, endPoint y: 154, distance: 138.8
click at [472, 154] on p "Test Case: Verify Data Refresh Functionality" at bounding box center [539, 154] width 500 height 12
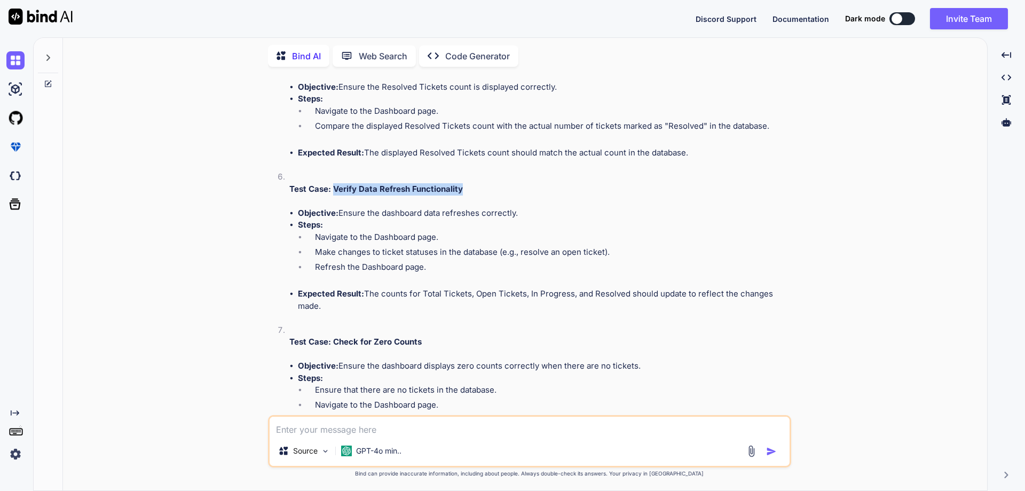
scroll to position [2249, 0]
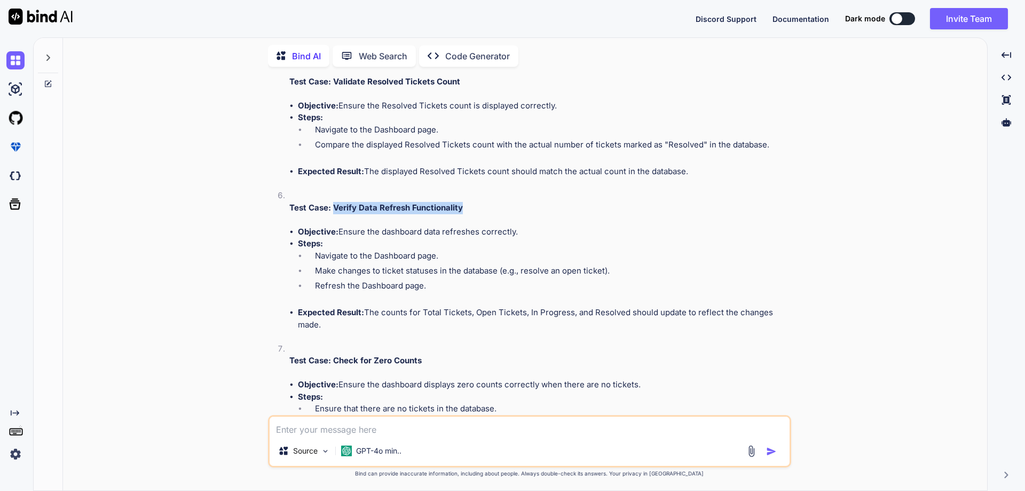
drag, startPoint x: 297, startPoint y: 244, endPoint x: 333, endPoint y: 328, distance: 92.1
click at [333, 328] on ul "Objective: Ensure the dashboard data refreshes correctly. Steps: Navigate to th…" at bounding box center [539, 278] width 500 height 105
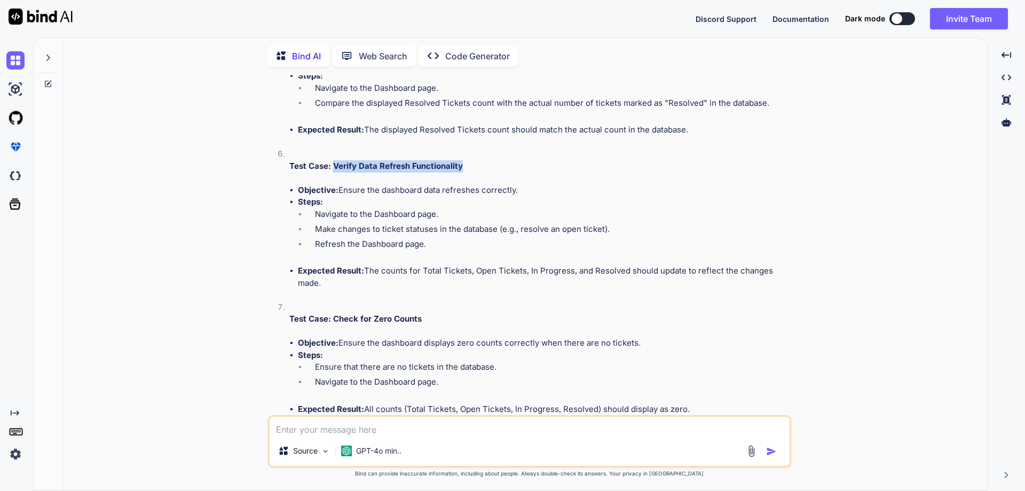
scroll to position [2409, 0]
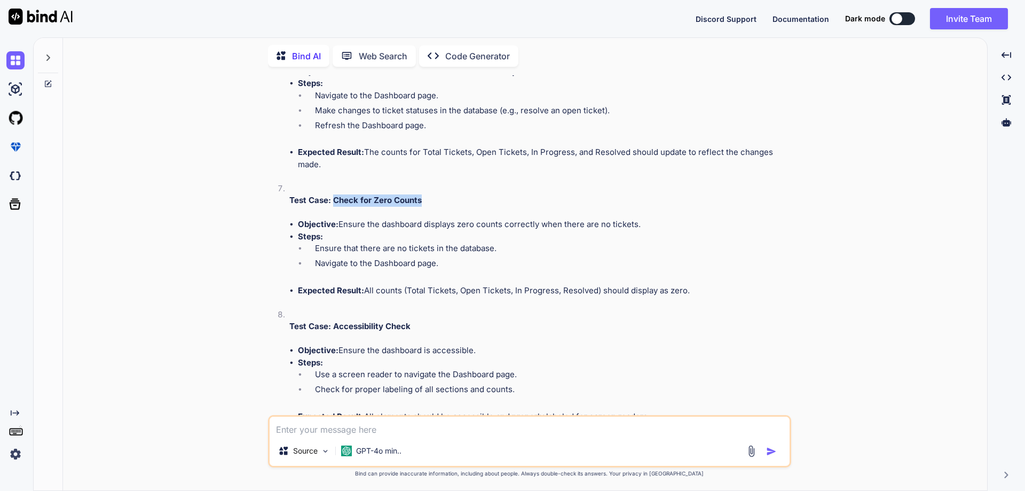
drag, startPoint x: 333, startPoint y: 200, endPoint x: 441, endPoint y: 199, distance: 107.3
click at [441, 199] on p "Test Case: Check for Zero Counts" at bounding box center [539, 200] width 500 height 12
click at [356, 248] on li "Ensure that there are no tickets in the database." at bounding box center [548, 249] width 483 height 15
drag, startPoint x: 298, startPoint y: 237, endPoint x: 700, endPoint y: 285, distance: 405.0
click at [700, 285] on ul "Objective: Ensure the dashboard displays zero counts correctly when there are n…" at bounding box center [539, 257] width 500 height 78
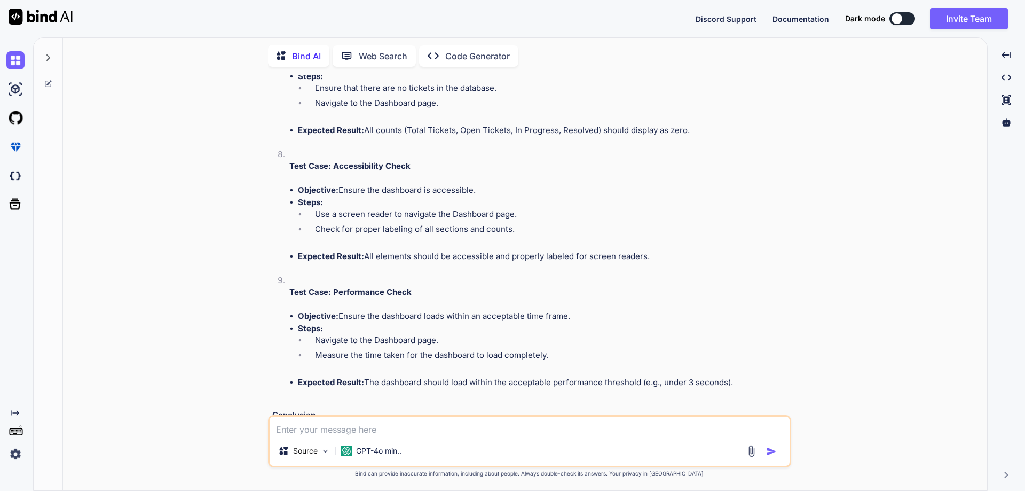
scroll to position [2623, 0]
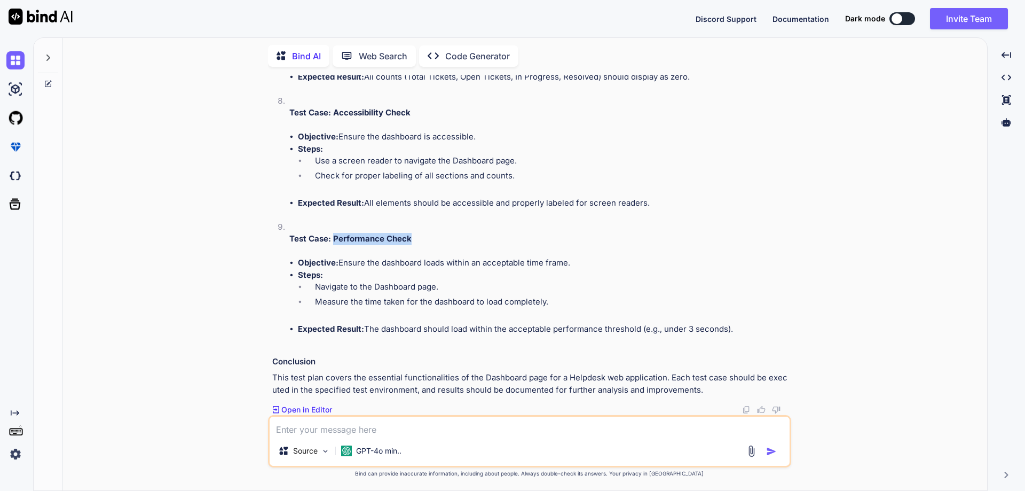
drag, startPoint x: 332, startPoint y: 239, endPoint x: 430, endPoint y: 243, distance: 98.3
click at [430, 243] on p "Test Case: Performance Check" at bounding box center [539, 239] width 500 height 12
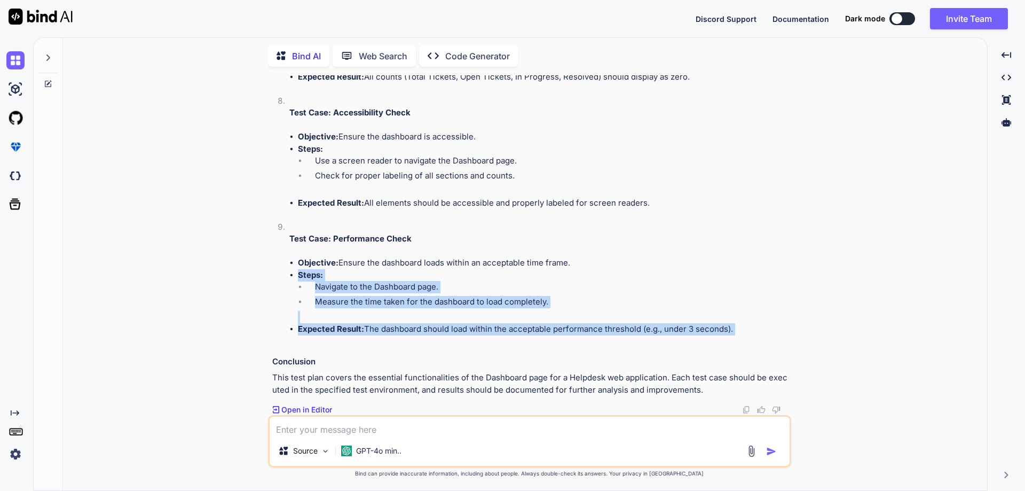
drag, startPoint x: 297, startPoint y: 274, endPoint x: 740, endPoint y: 337, distance: 447.1
click at [740, 337] on li "Test Case: Performance Check Objective: Ensure the dashboard loads within an ac…" at bounding box center [535, 284] width 508 height 126
click at [338, 339] on li "Test Case: Performance Check Objective: Ensure the dashboard loads within an ac…" at bounding box center [535, 284] width 508 height 126
